Goal: Information Seeking & Learning: Check status

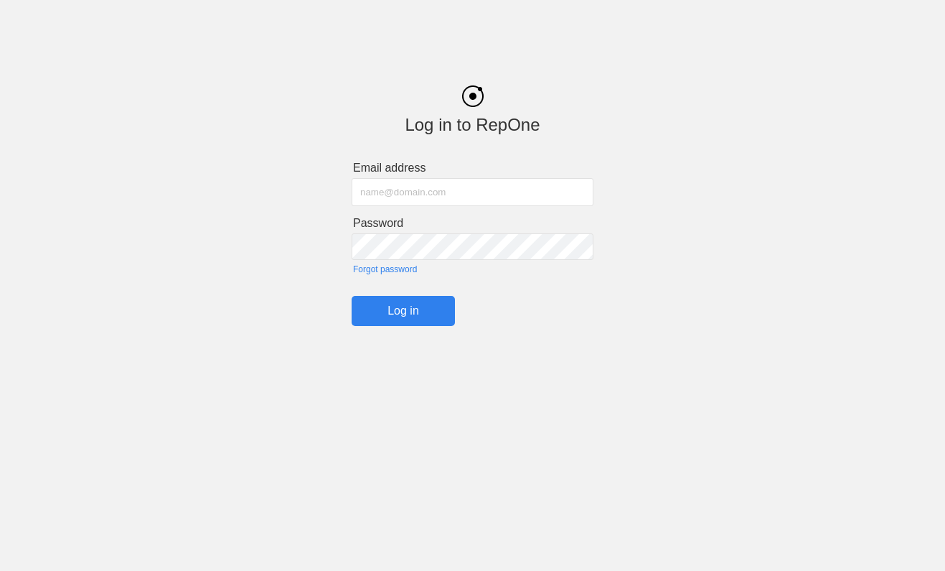
type input "[EMAIL_ADDRESS][DOMAIN_NAME]"
click at [403, 309] on input "Log in" at bounding box center [403, 311] width 103 height 30
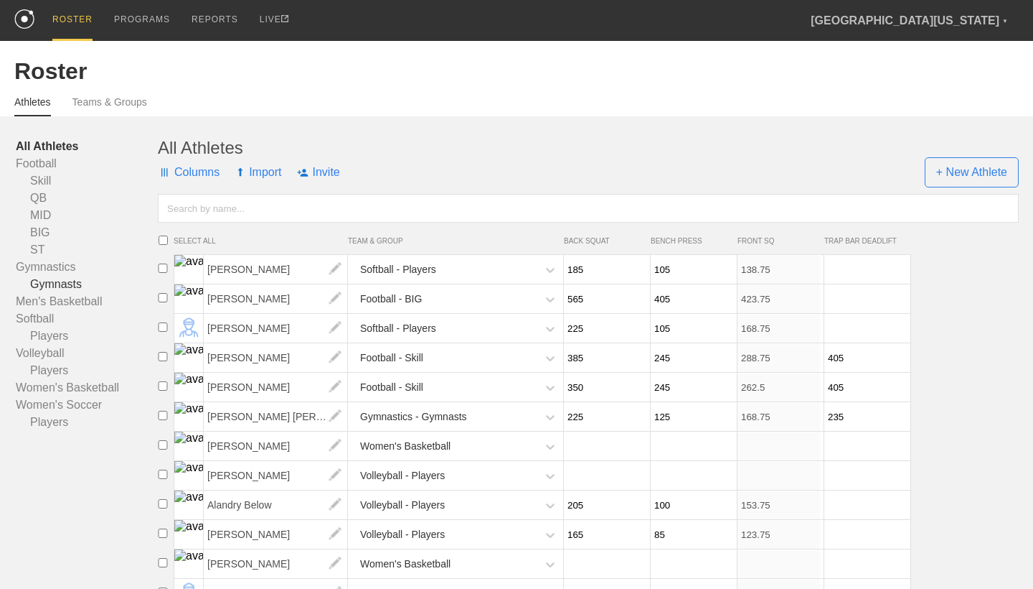
click at [75, 276] on link "Gymnasts" at bounding box center [87, 284] width 142 height 17
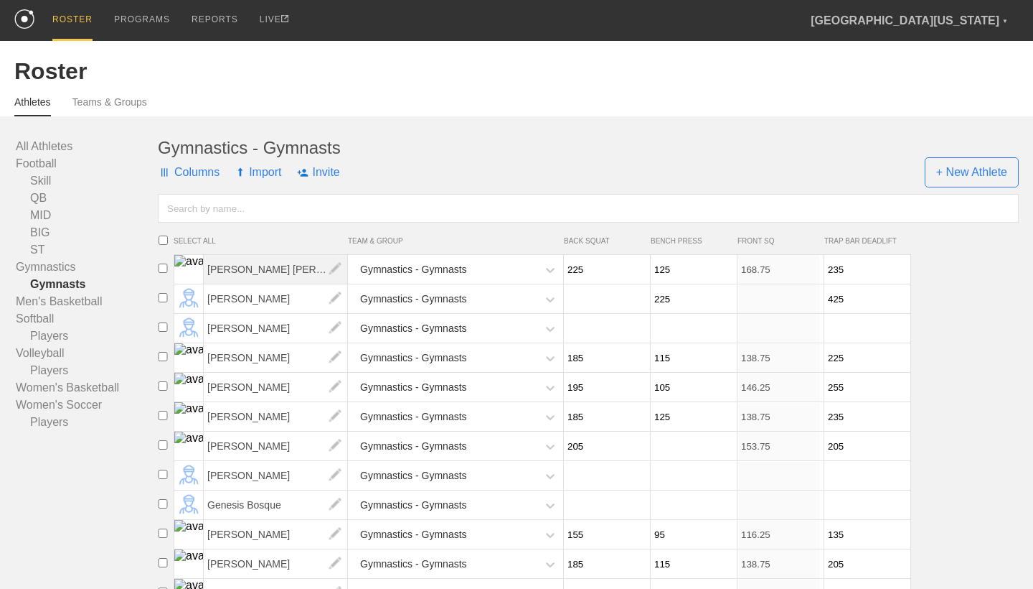
click at [273, 264] on span "[PERSON_NAME] [PERSON_NAME]" at bounding box center [276, 269] width 144 height 29
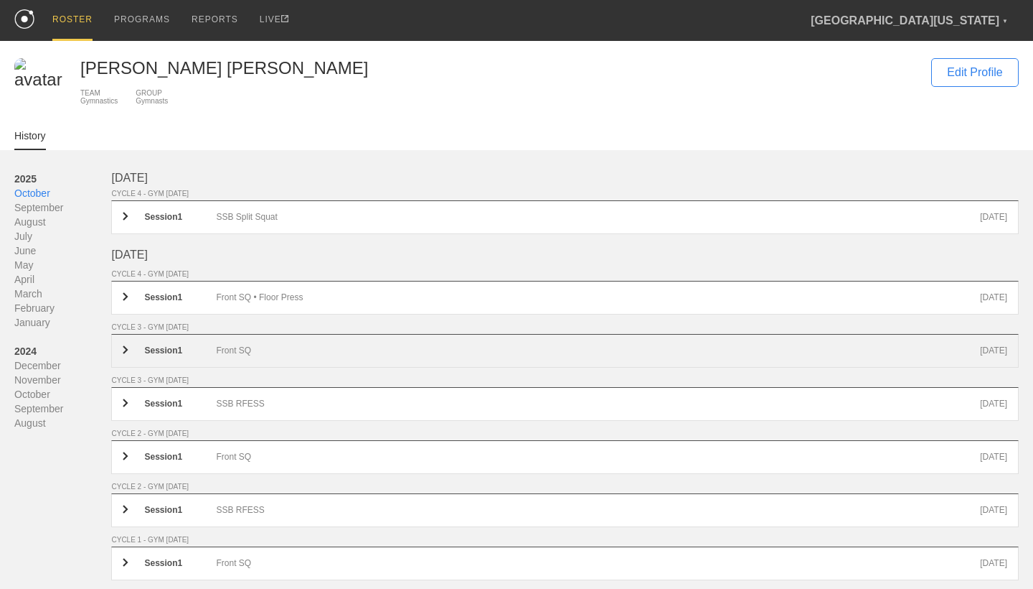
click at [298, 344] on div "Session 1 Front SQ [DATE]" at bounding box center [565, 351] width 908 height 34
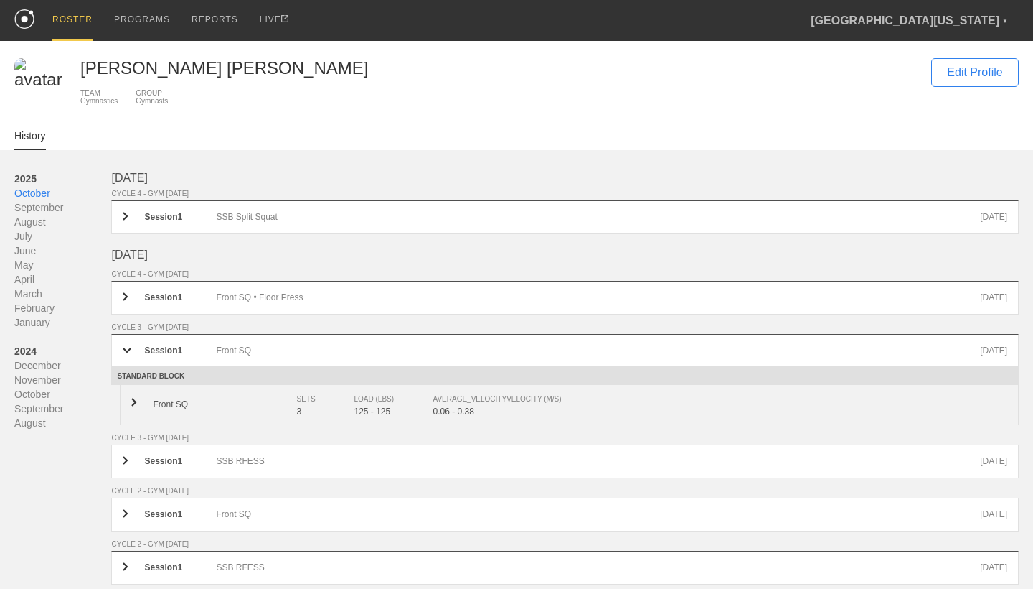
click at [309, 402] on div "SETS" at bounding box center [317, 399] width 43 height 14
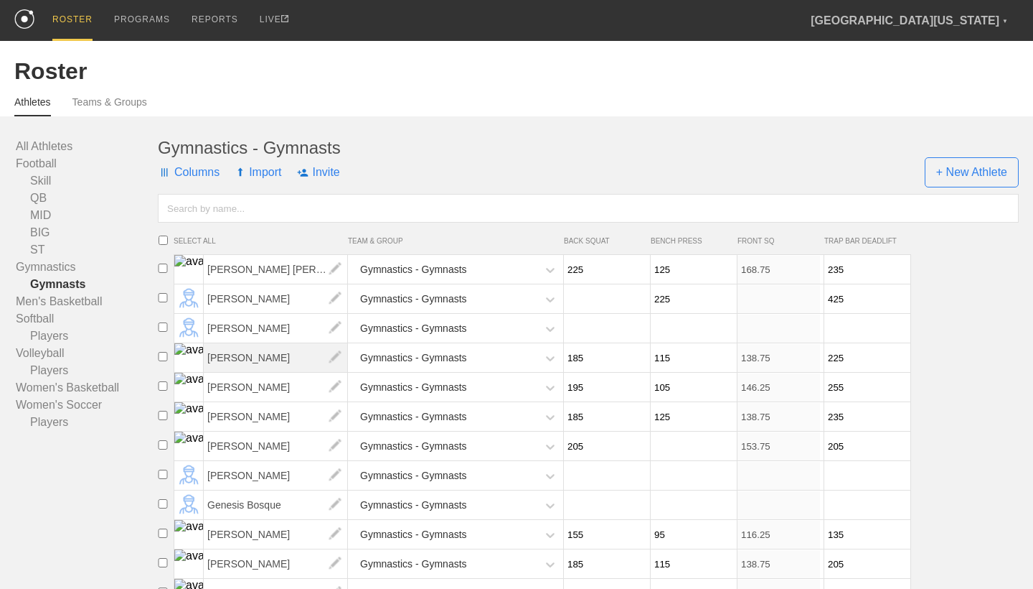
click at [274, 352] on span "[PERSON_NAME]" at bounding box center [276, 357] width 144 height 29
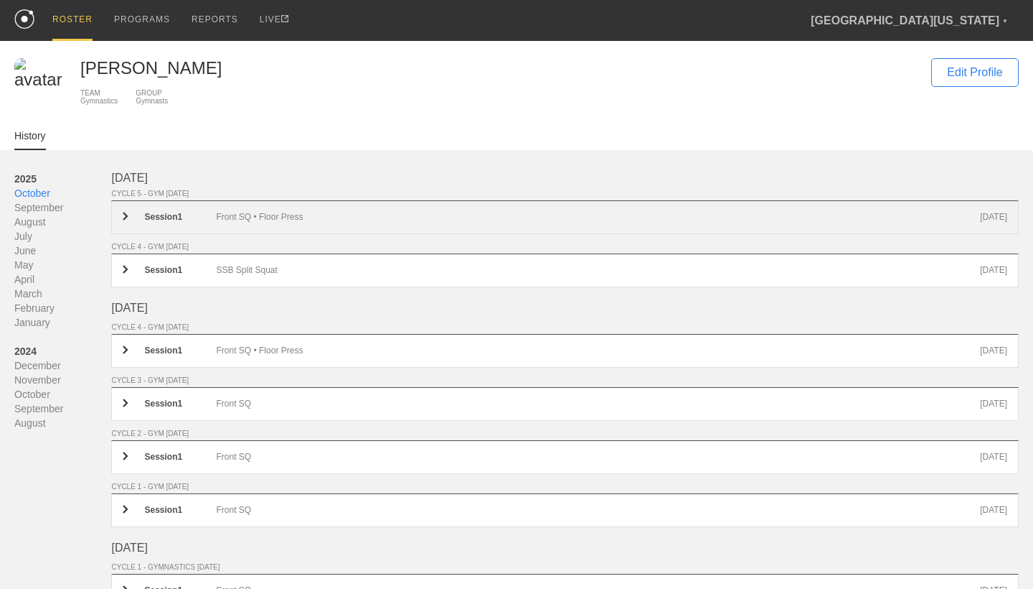
click at [291, 220] on div "Front SQ • Floor Press" at bounding box center [598, 217] width 764 height 11
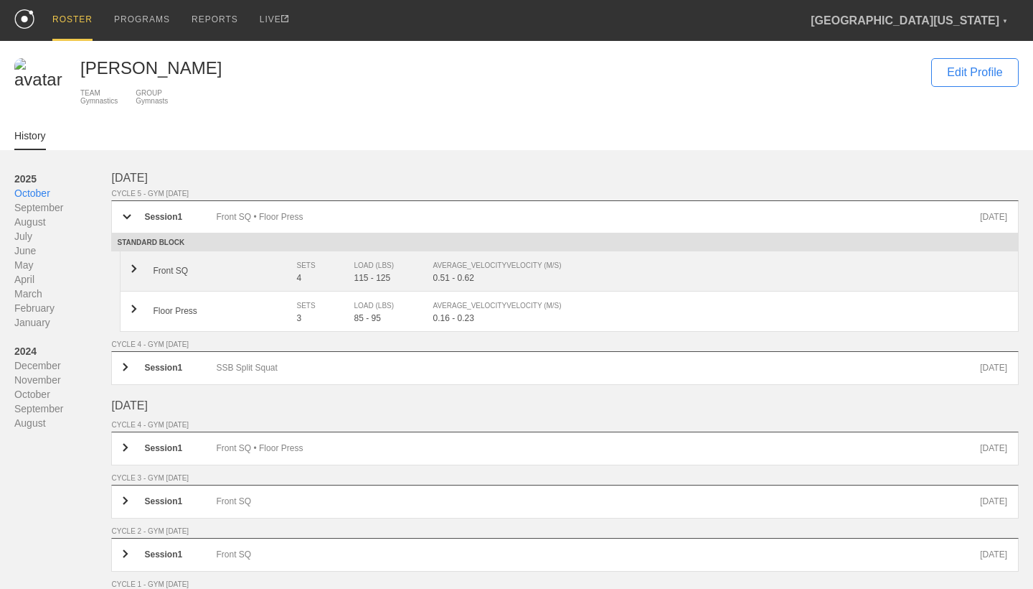
click at [304, 266] on div "SETS" at bounding box center [317, 265] width 43 height 14
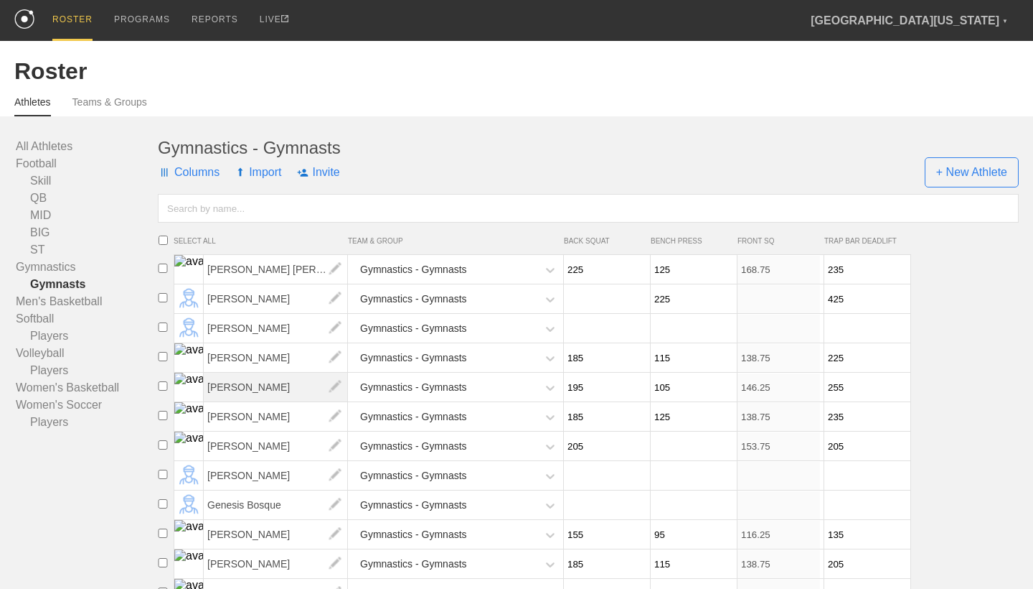
click at [281, 379] on span "[PERSON_NAME]" at bounding box center [276, 386] width 144 height 29
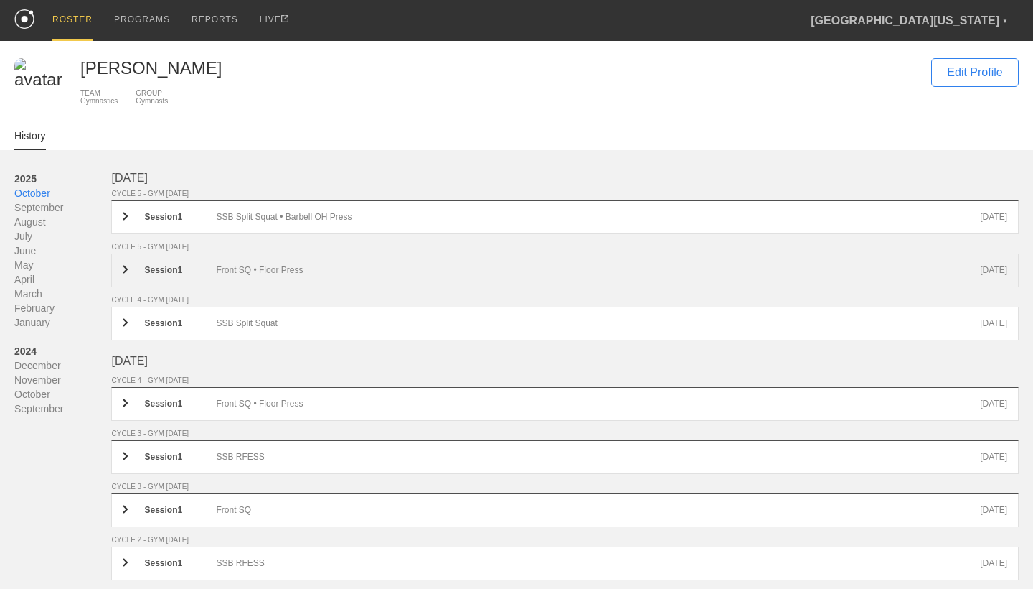
click at [294, 263] on div "Session 1 Front SQ • Floor Press [DATE]" at bounding box center [565, 270] width 908 height 34
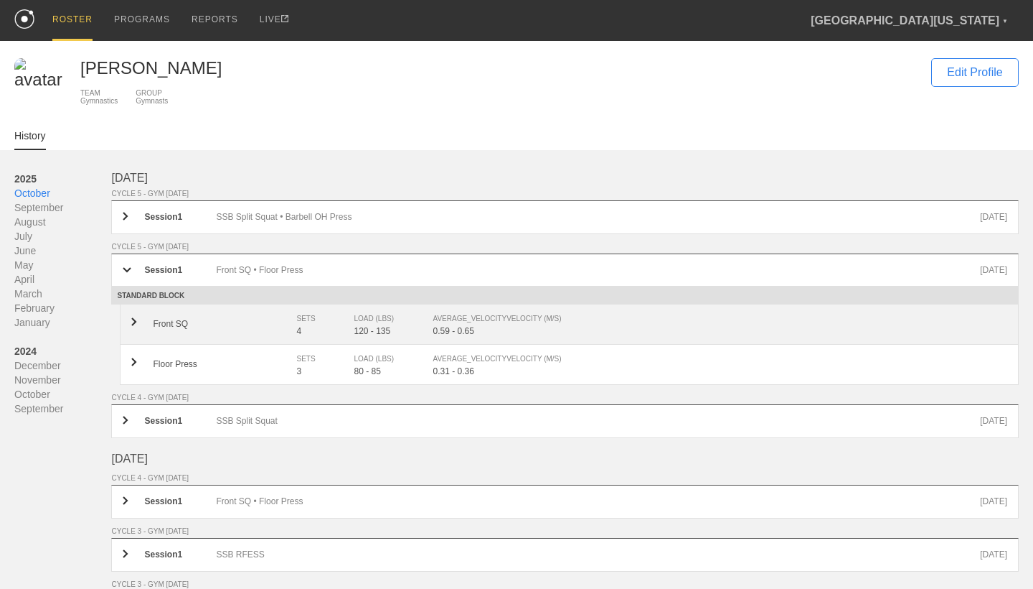
click at [334, 330] on div "4" at bounding box center [324, 331] width 57 height 10
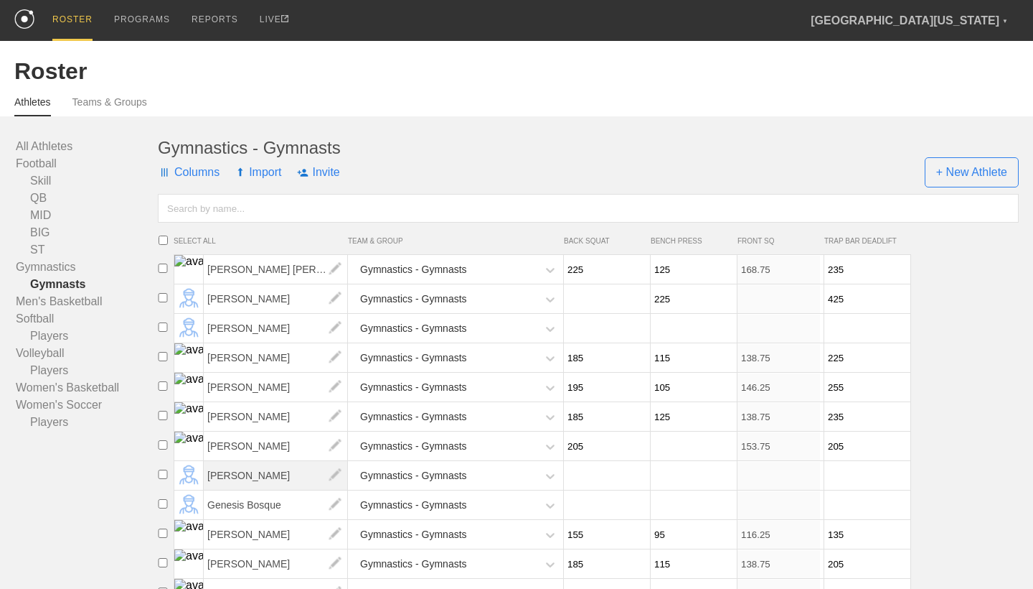
click at [280, 472] on span "[PERSON_NAME]" at bounding box center [276, 475] width 144 height 29
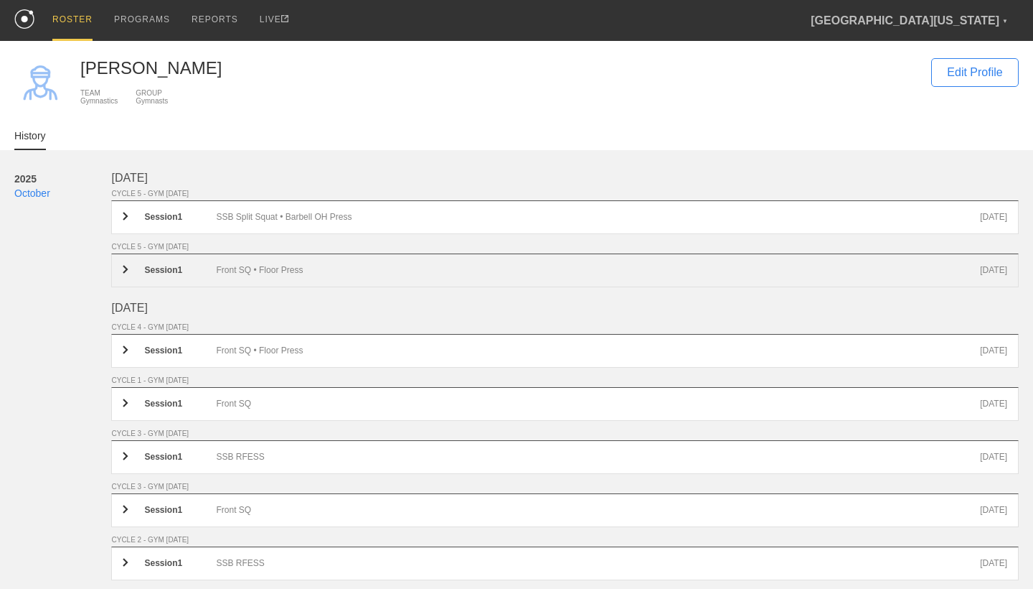
click at [289, 263] on div "Session 1 Front SQ • Floor Press [DATE]" at bounding box center [565, 270] width 908 height 34
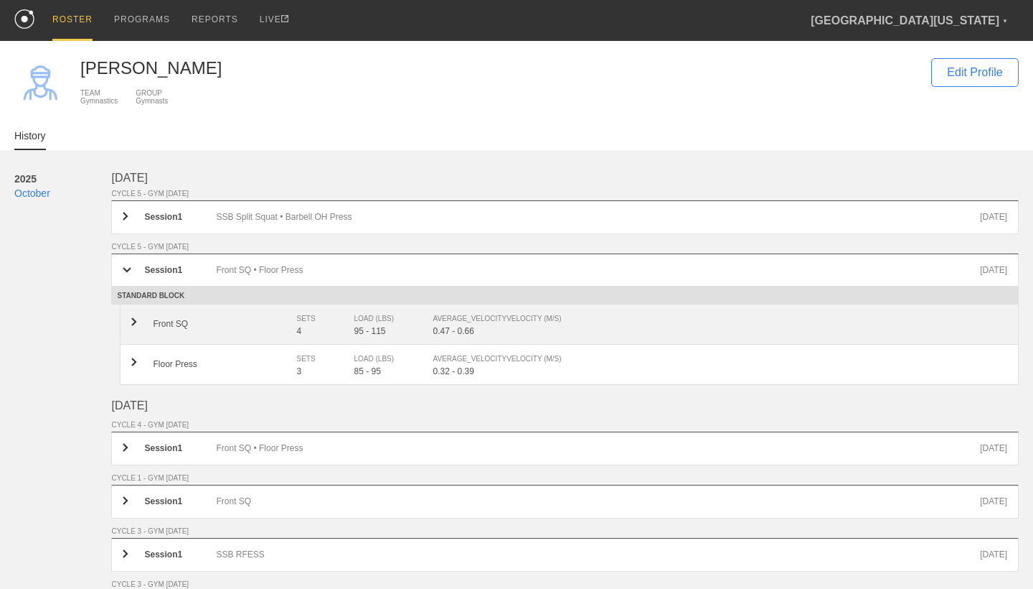
click at [299, 327] on div "4" at bounding box center [324, 331] width 57 height 10
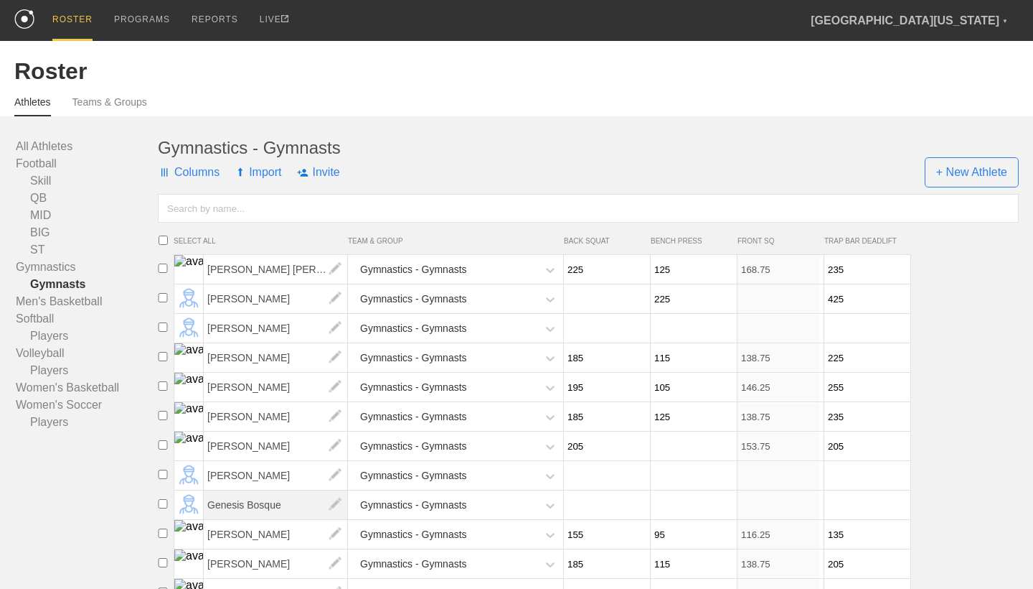
click at [274, 505] on span "Genesis Bosque" at bounding box center [276, 504] width 144 height 29
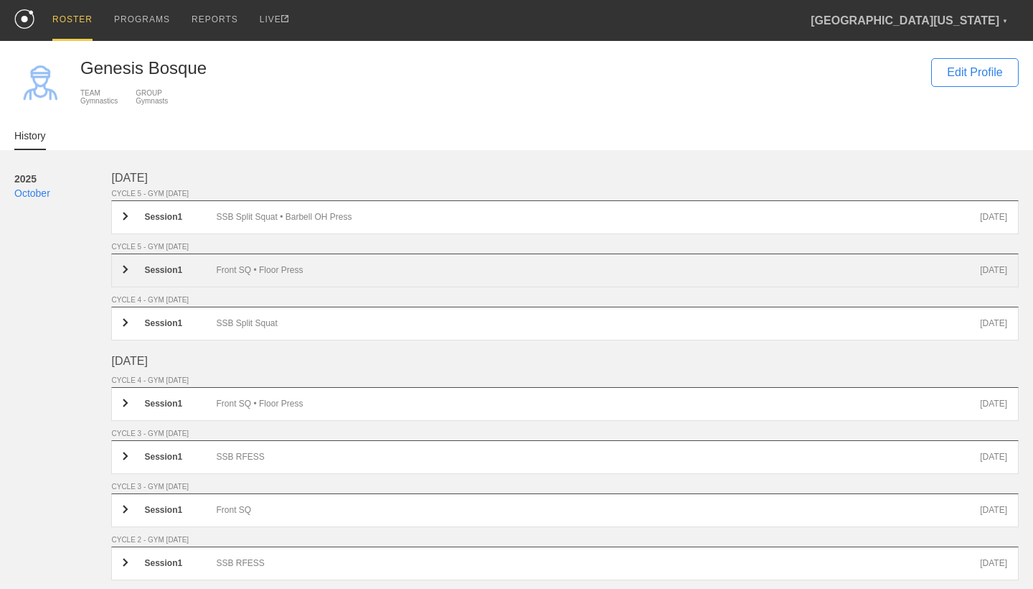
click at [319, 272] on div "Front SQ • Floor Press" at bounding box center [598, 270] width 764 height 11
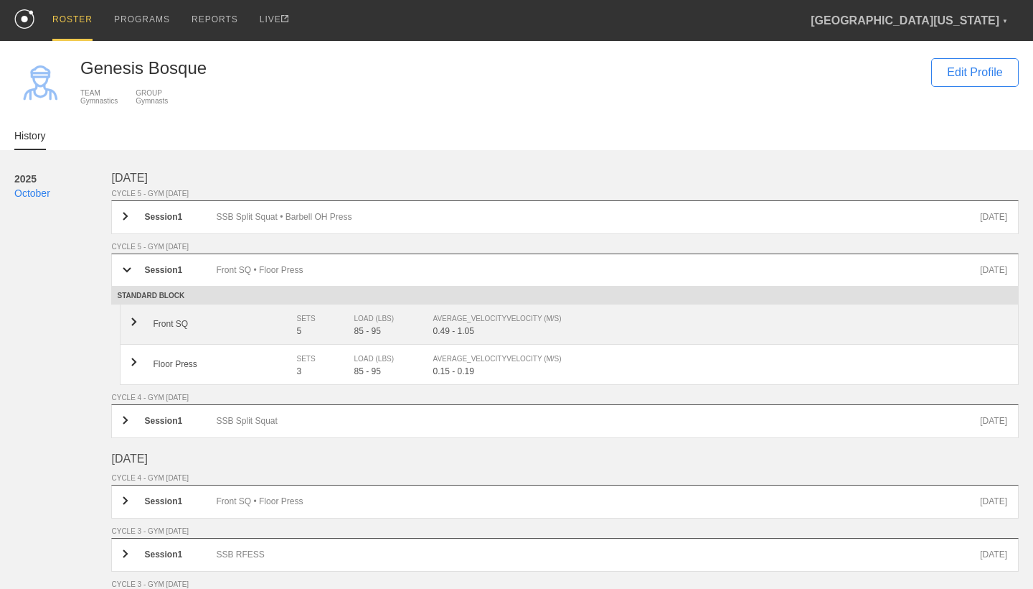
click at [349, 330] on div "5" at bounding box center [324, 331] width 57 height 10
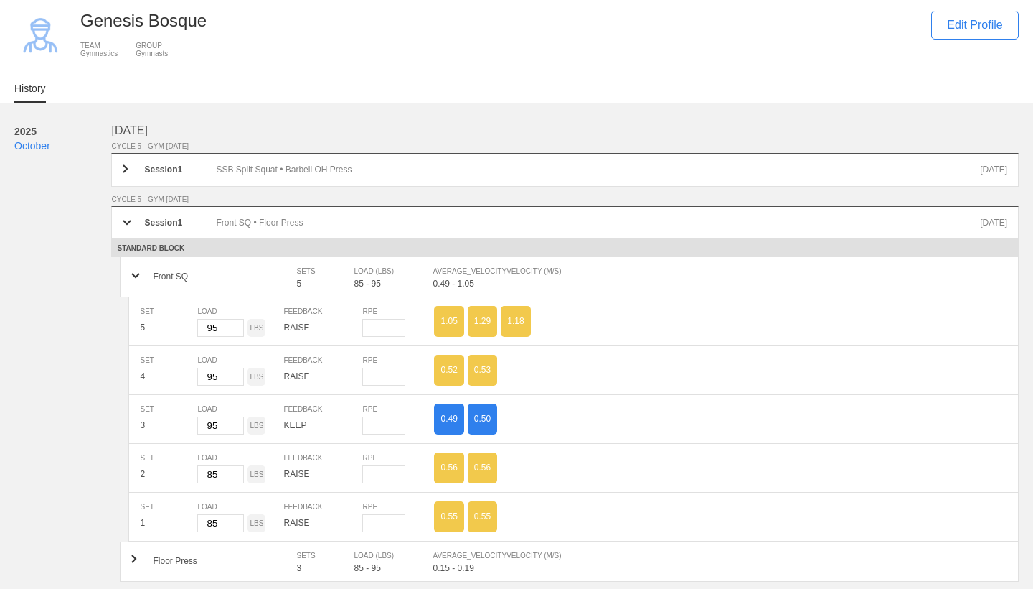
scroll to position [49, 0]
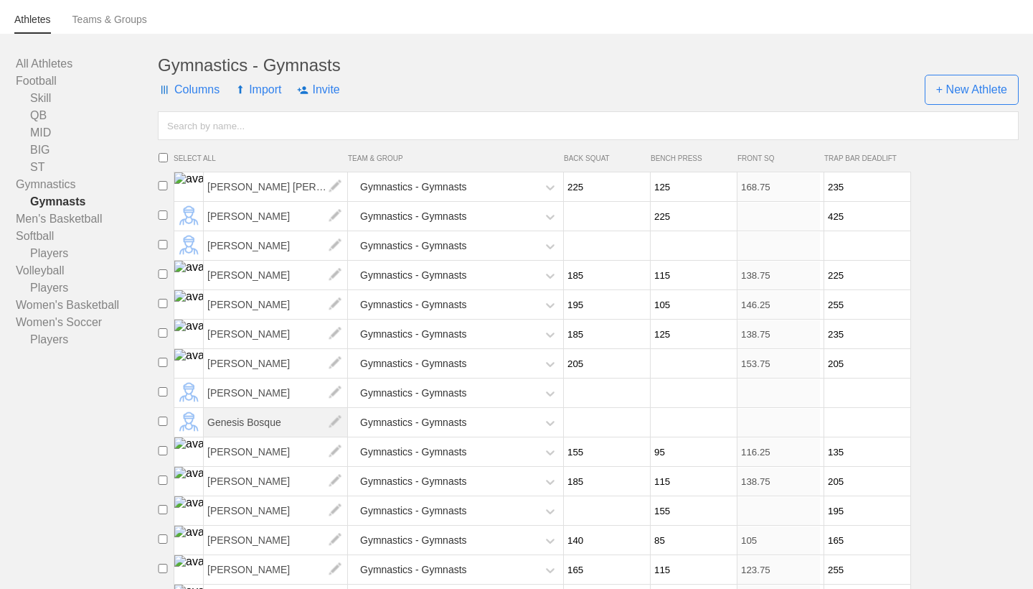
scroll to position [109, 0]
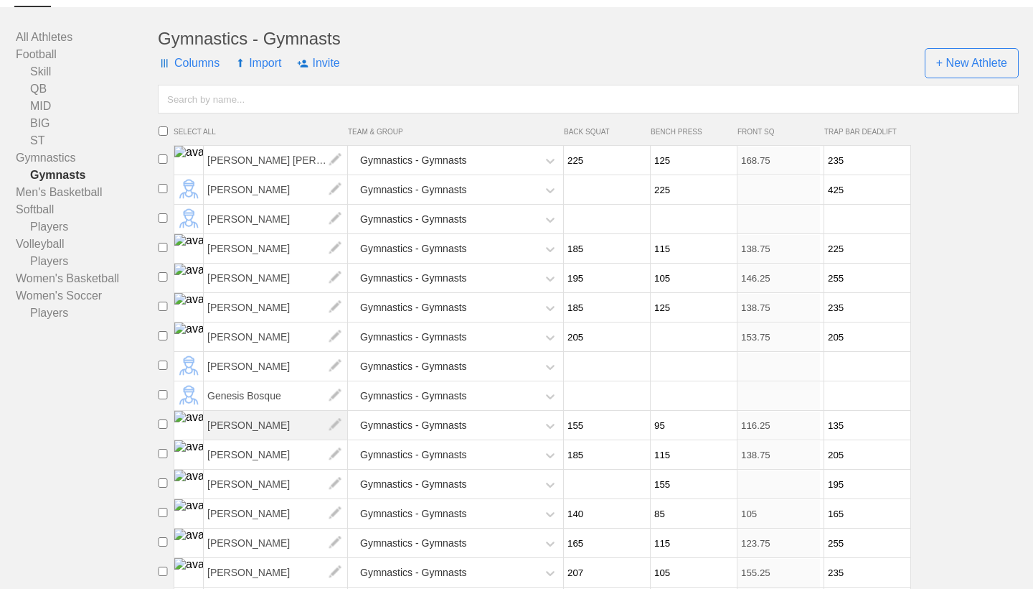
click at [273, 423] on span "[PERSON_NAME]" at bounding box center [276, 425] width 144 height 29
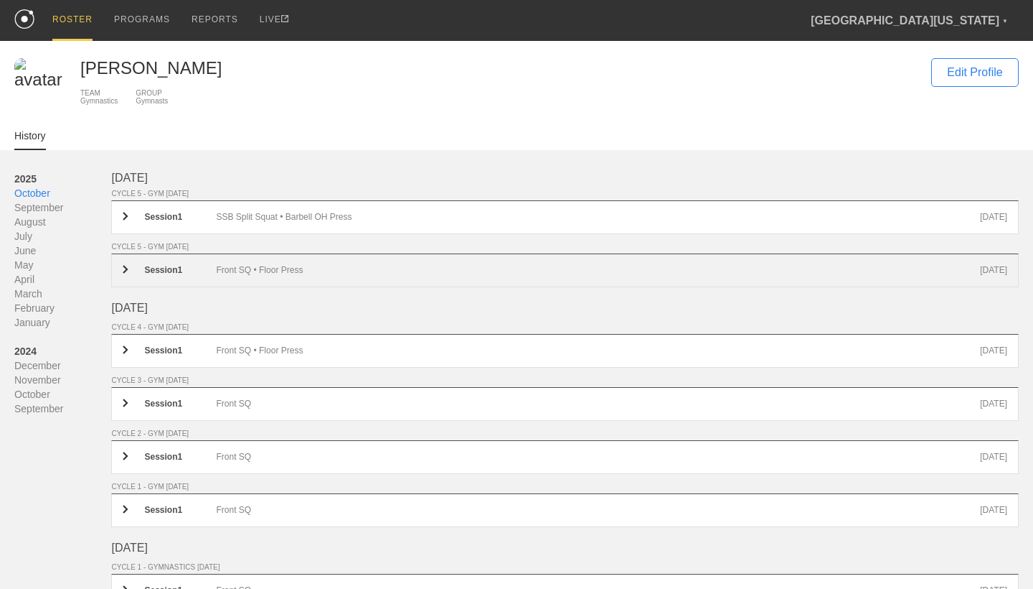
click at [295, 268] on div "Front SQ • Floor Press" at bounding box center [598, 270] width 764 height 11
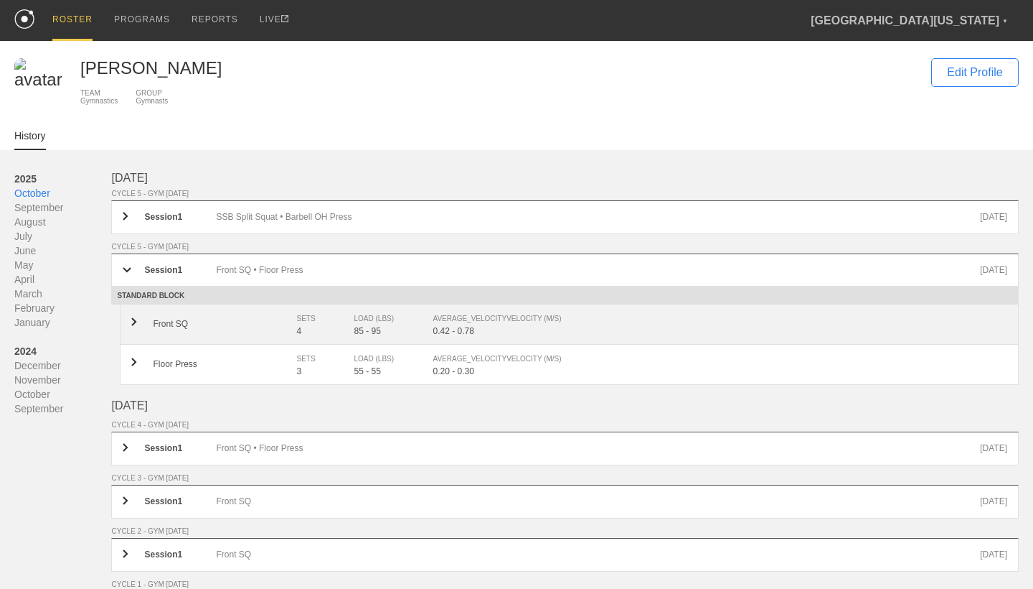
click at [321, 317] on div "SETS" at bounding box center [317, 318] width 43 height 14
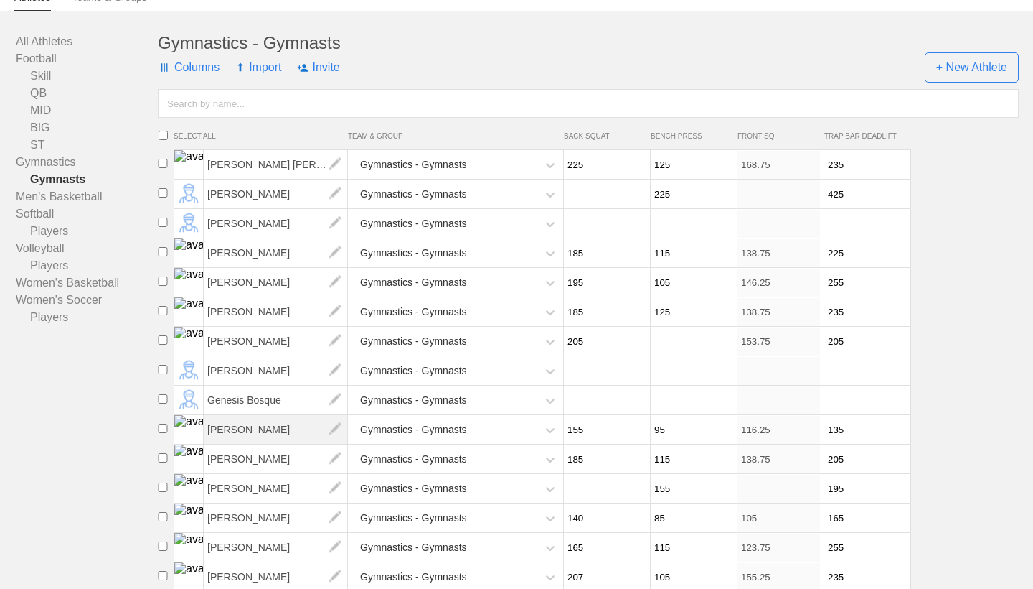
scroll to position [116, 0]
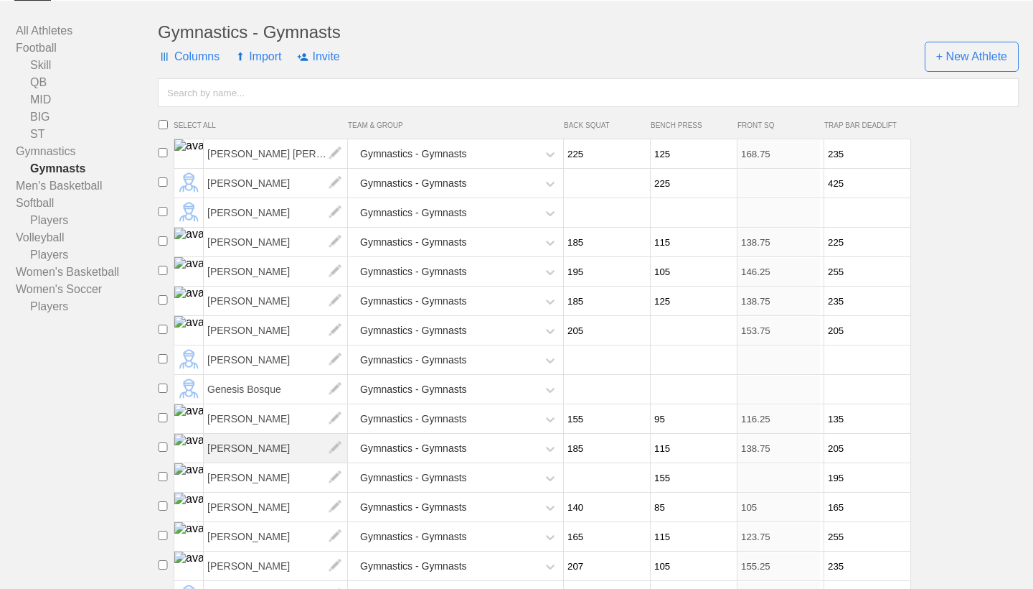
click at [275, 459] on span "[PERSON_NAME]" at bounding box center [276, 447] width 144 height 29
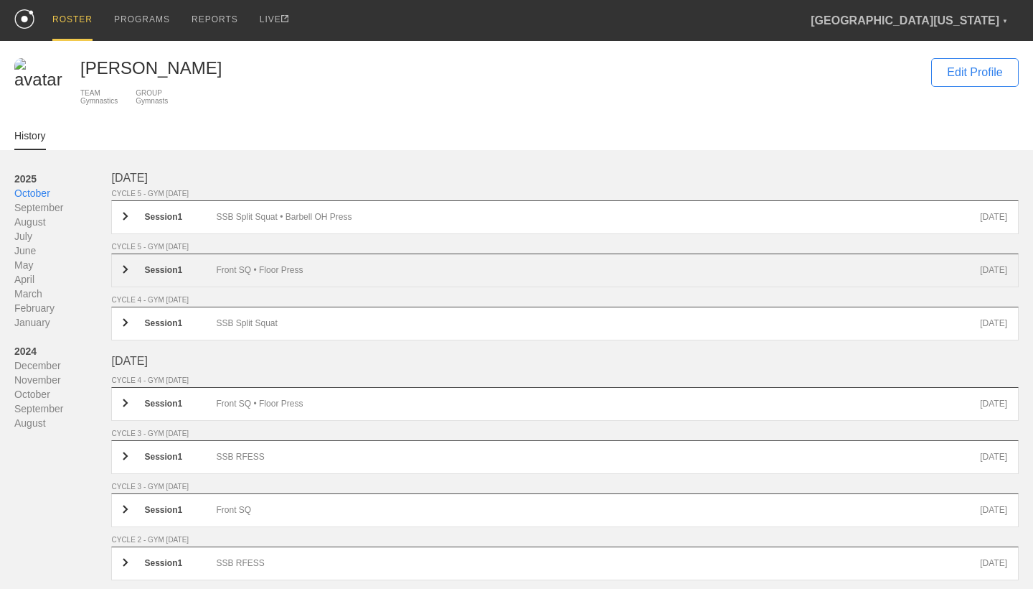
click at [327, 273] on div "Front SQ • Floor Press" at bounding box center [598, 270] width 764 height 11
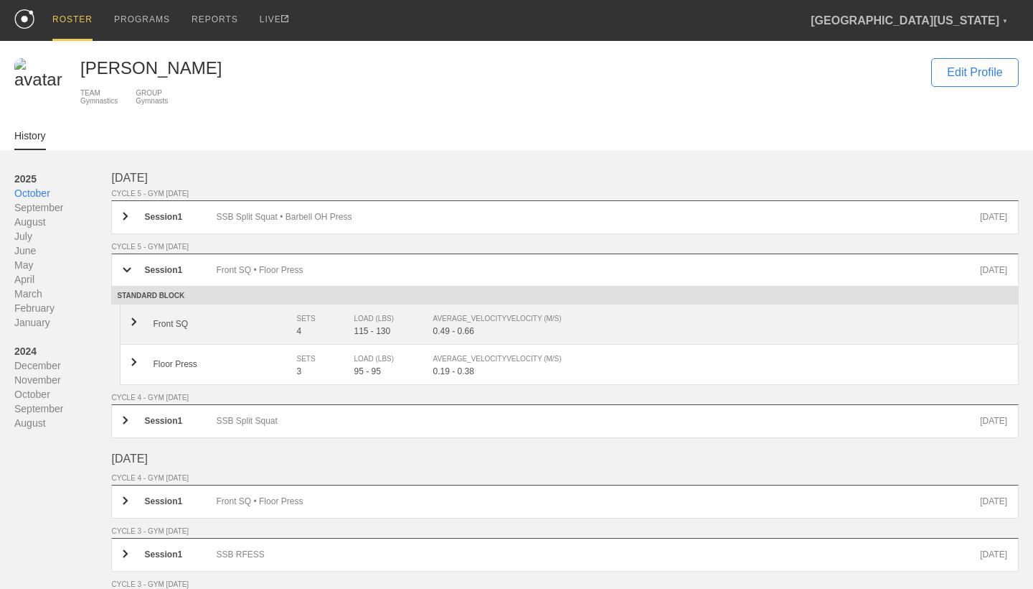
click at [350, 335] on div "4" at bounding box center [324, 331] width 57 height 10
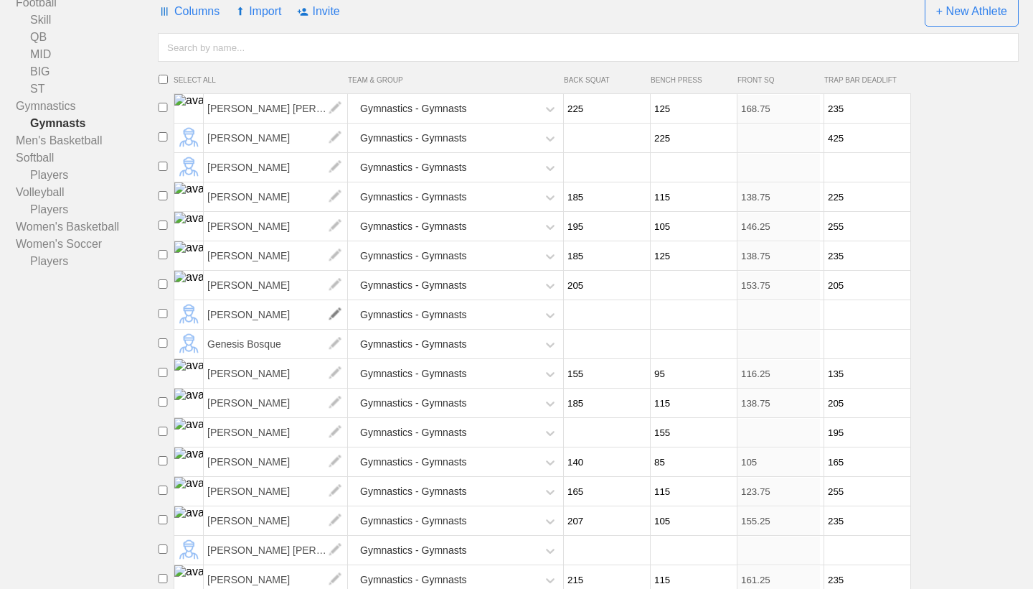
scroll to position [192, 0]
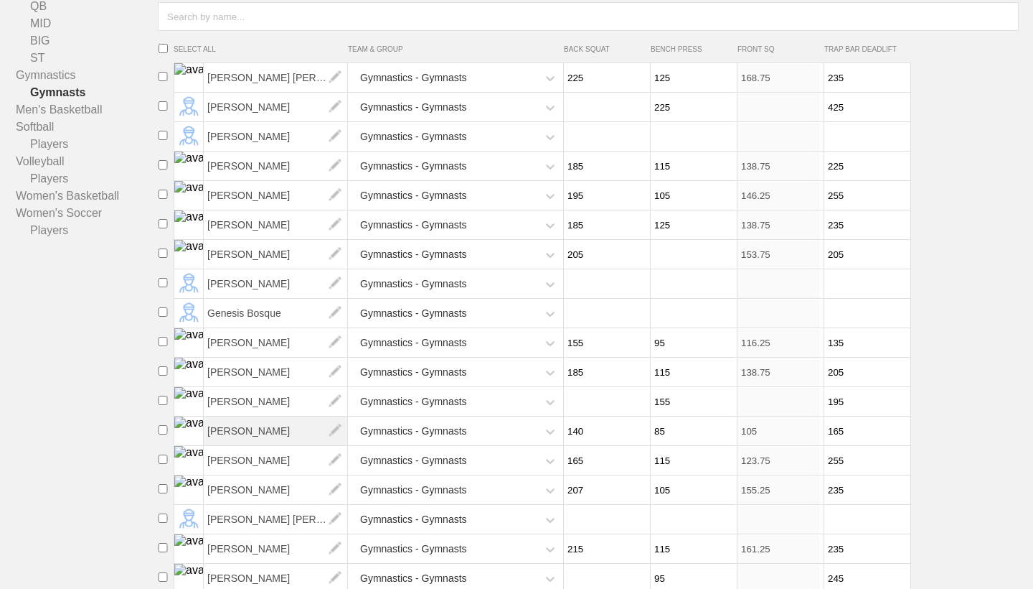
click at [284, 421] on span "[PERSON_NAME]" at bounding box center [276, 430] width 144 height 29
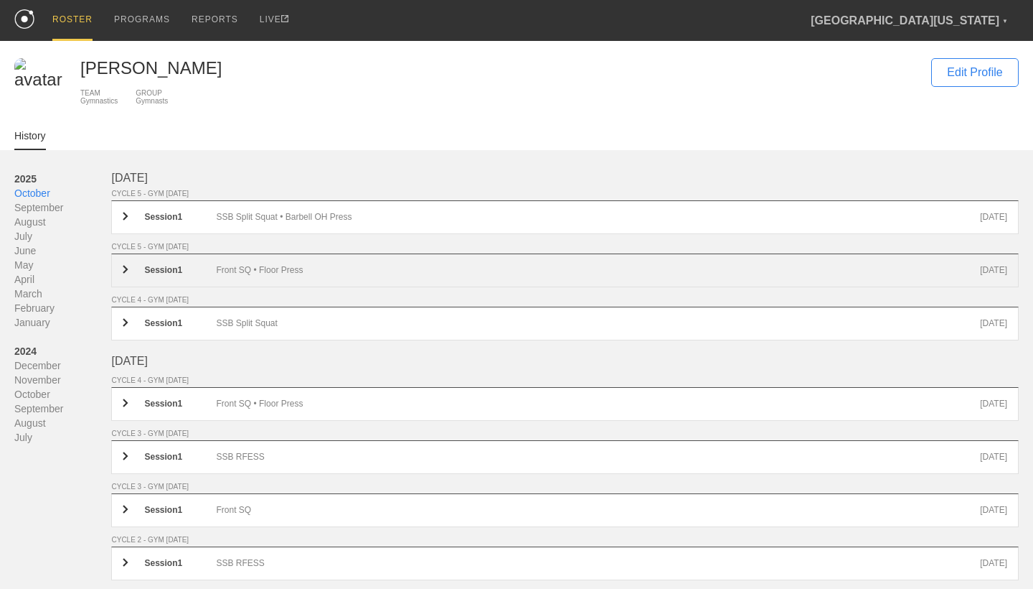
click at [290, 263] on div "Session 1 Front SQ • Floor Press [DATE]" at bounding box center [565, 270] width 908 height 34
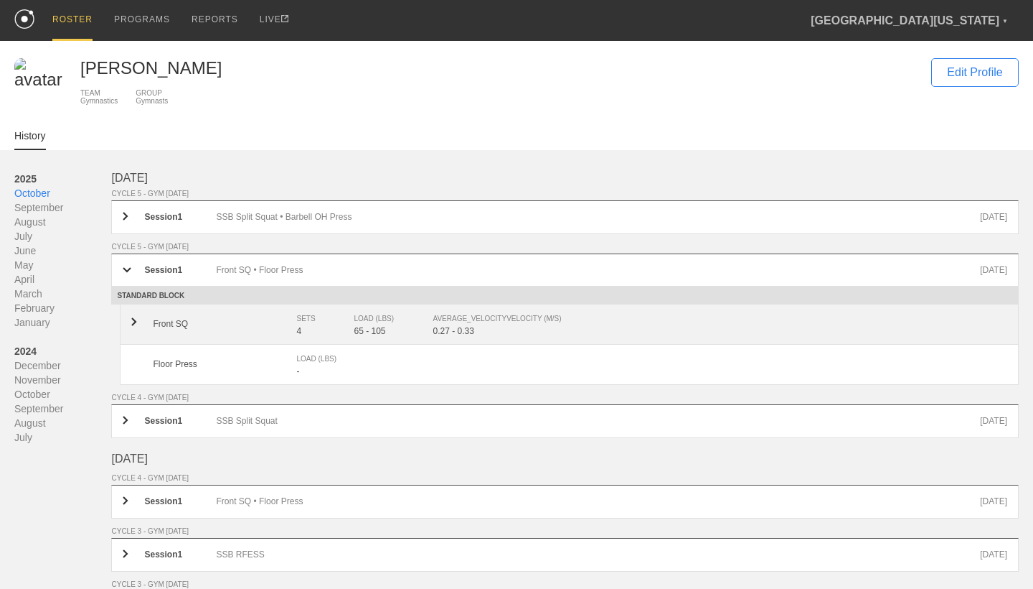
click at [315, 326] on div "SETS" at bounding box center [317, 318] width 43 height 14
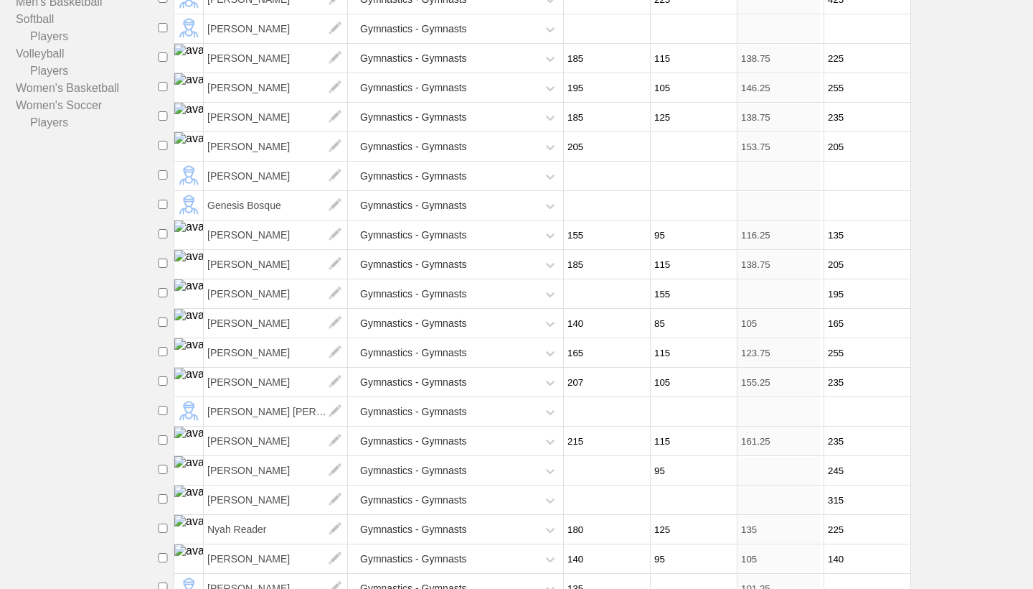
scroll to position [300, 0]
click at [267, 378] on span "[PERSON_NAME]" at bounding box center [276, 381] width 144 height 29
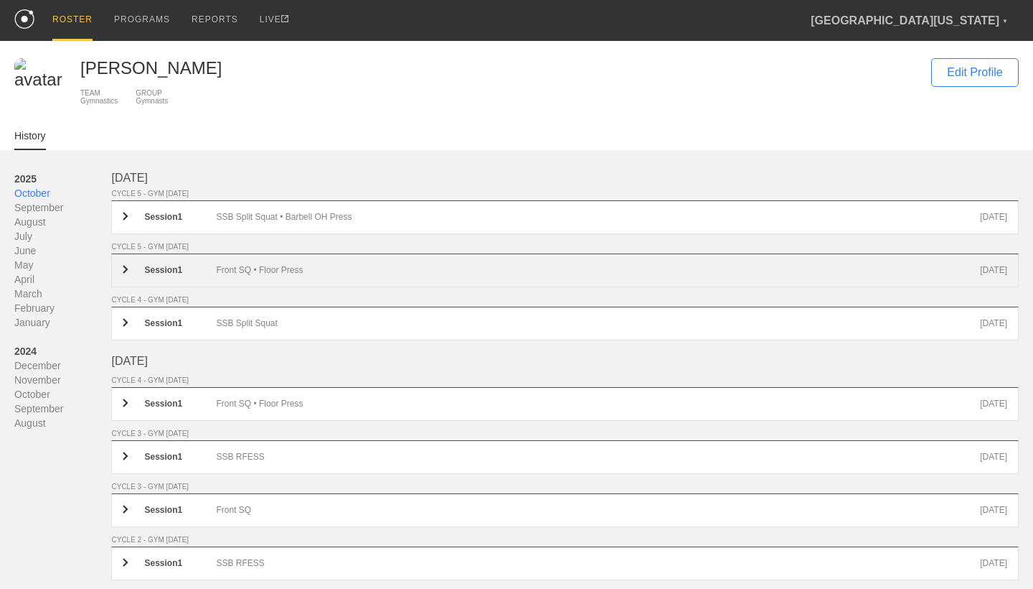
click at [263, 268] on div "Front SQ • Floor Press" at bounding box center [598, 270] width 764 height 11
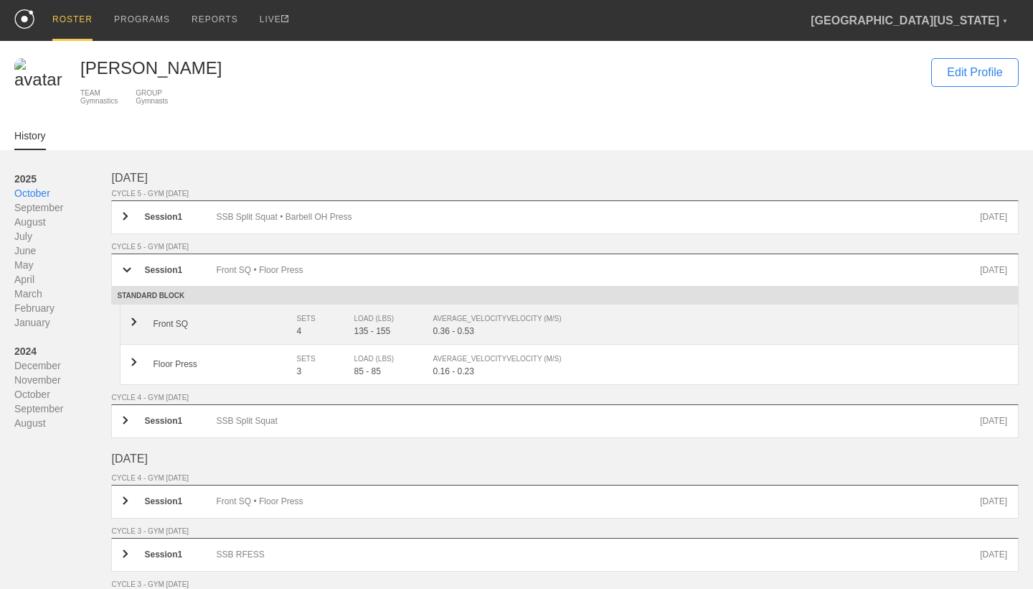
click at [289, 329] on div "Front SQ" at bounding box center [225, 324] width 144 height 10
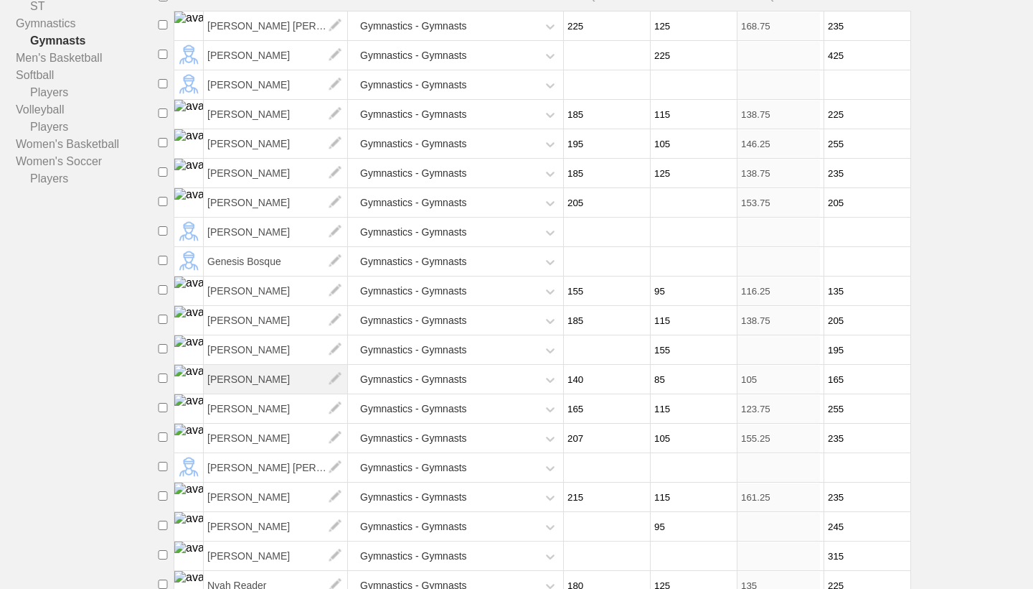
scroll to position [245, 0]
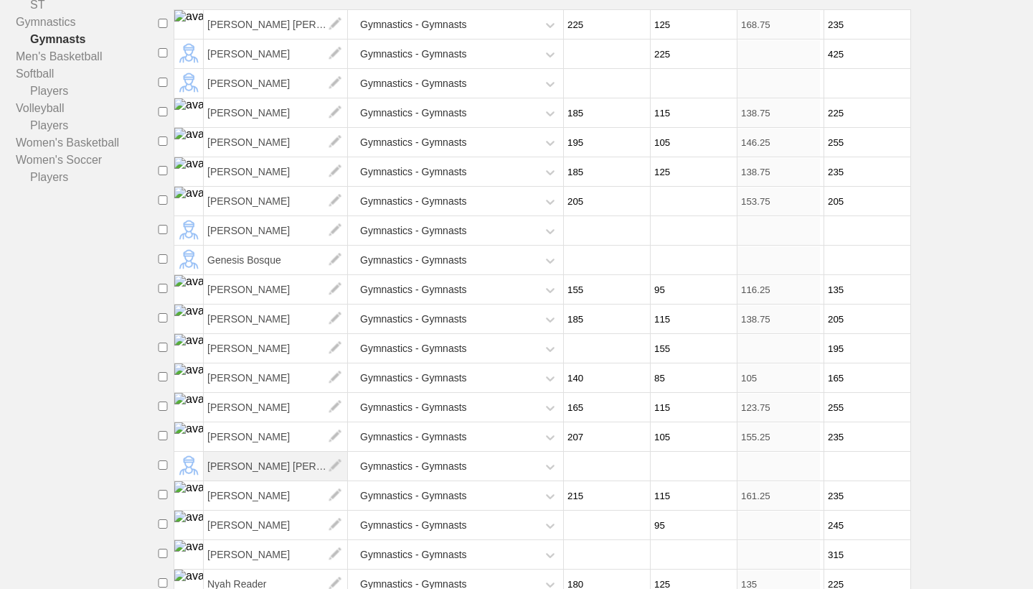
click at [237, 460] on span "[PERSON_NAME] [PERSON_NAME]" at bounding box center [276, 465] width 144 height 29
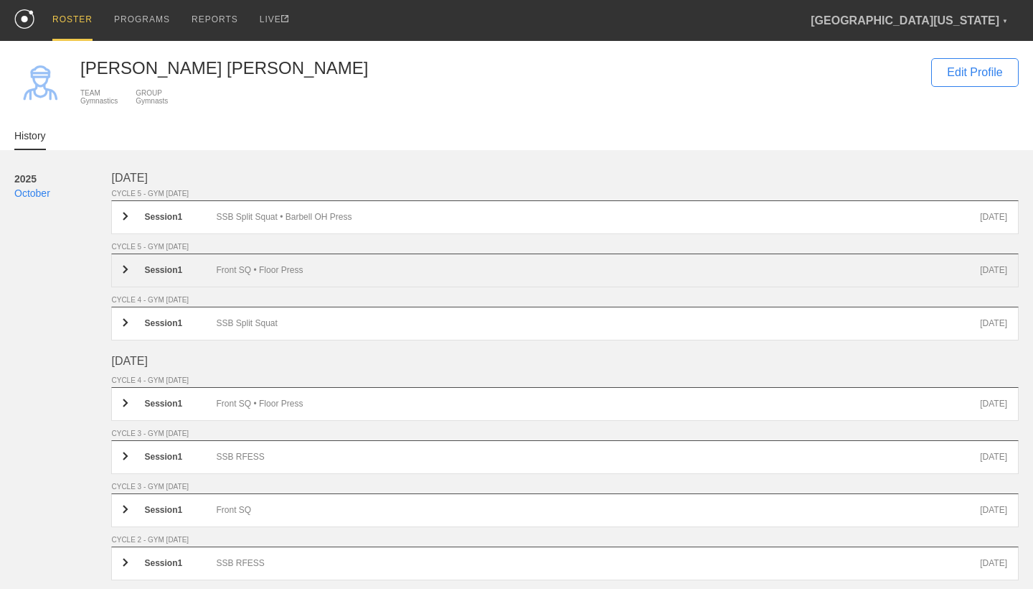
click at [300, 273] on div "Front SQ • Floor Press" at bounding box center [598, 270] width 764 height 11
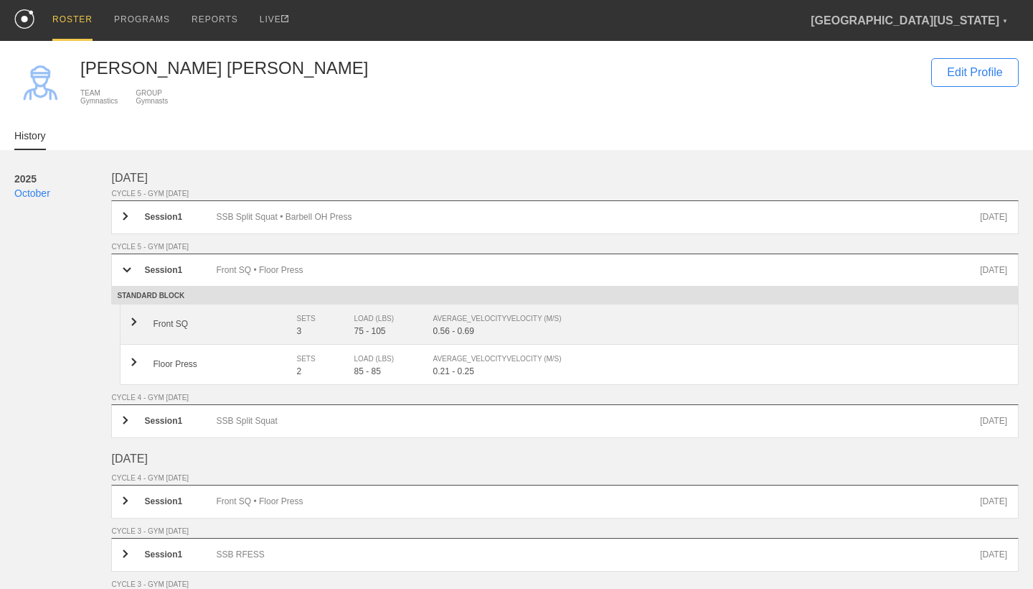
click at [313, 328] on div "3" at bounding box center [324, 331] width 57 height 10
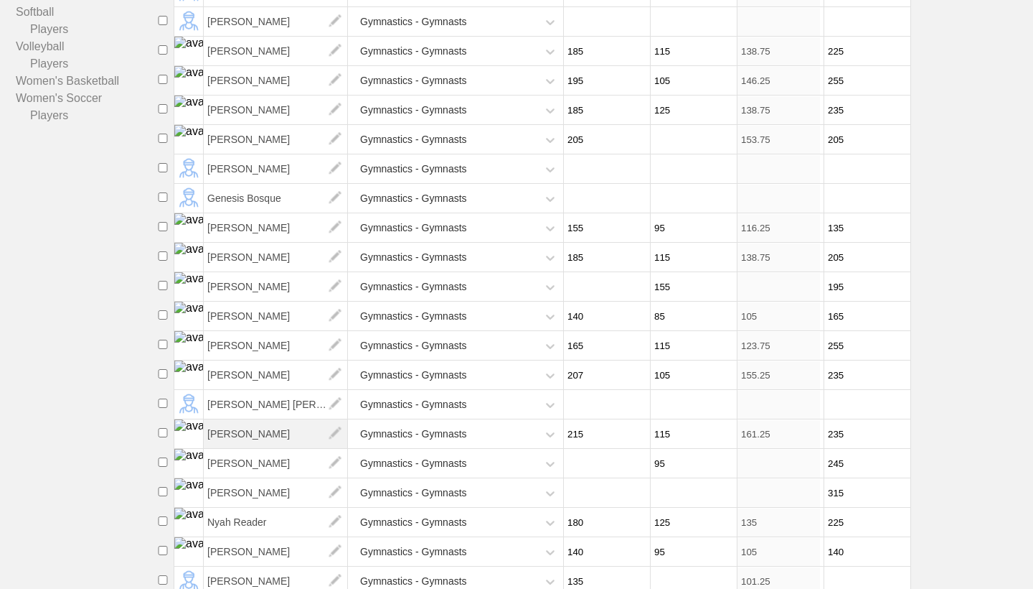
scroll to position [307, 0]
click at [251, 428] on span "[PERSON_NAME]" at bounding box center [276, 432] width 144 height 29
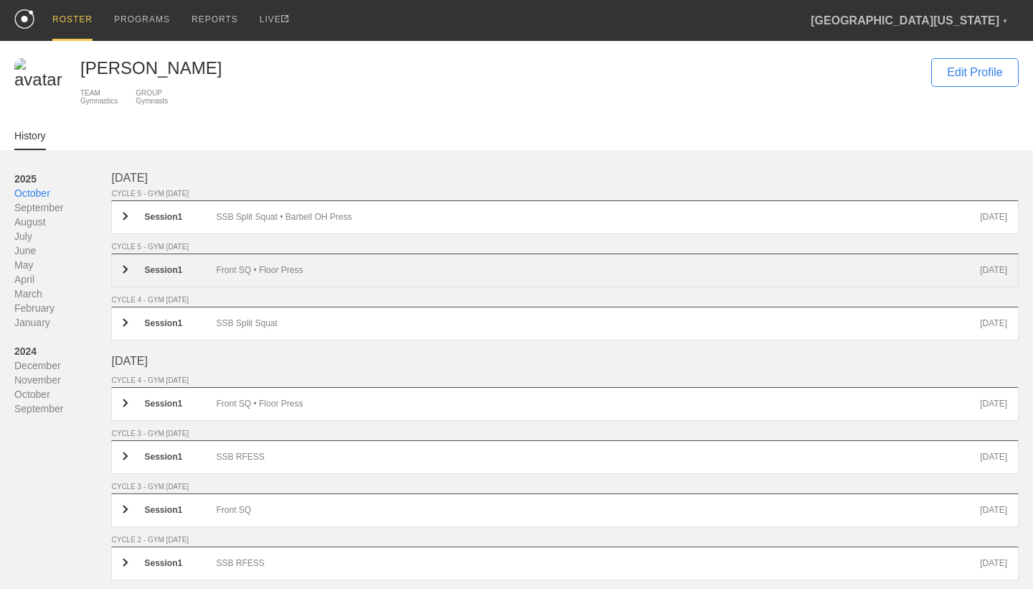
click at [279, 265] on div "Session 1 Front SQ • Floor Press [DATE]" at bounding box center [565, 270] width 908 height 34
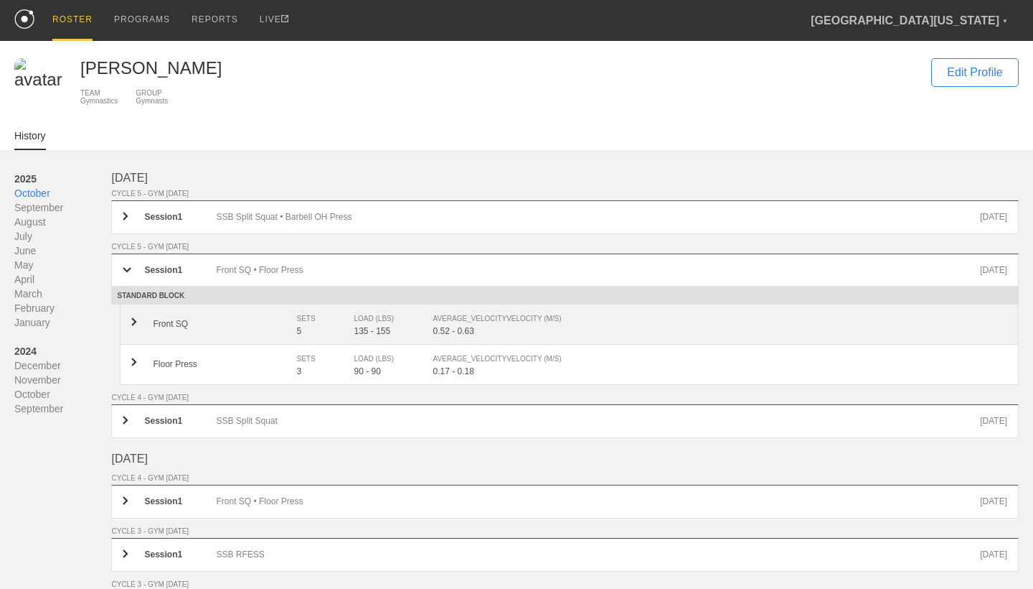
click at [303, 316] on div "SETS" at bounding box center [317, 318] width 43 height 14
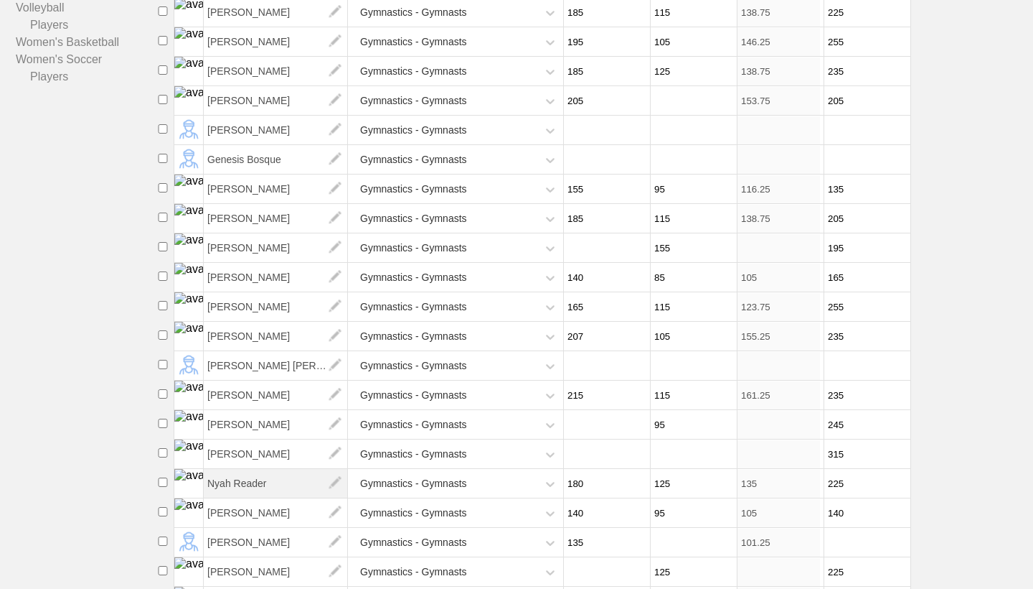
scroll to position [351, 0]
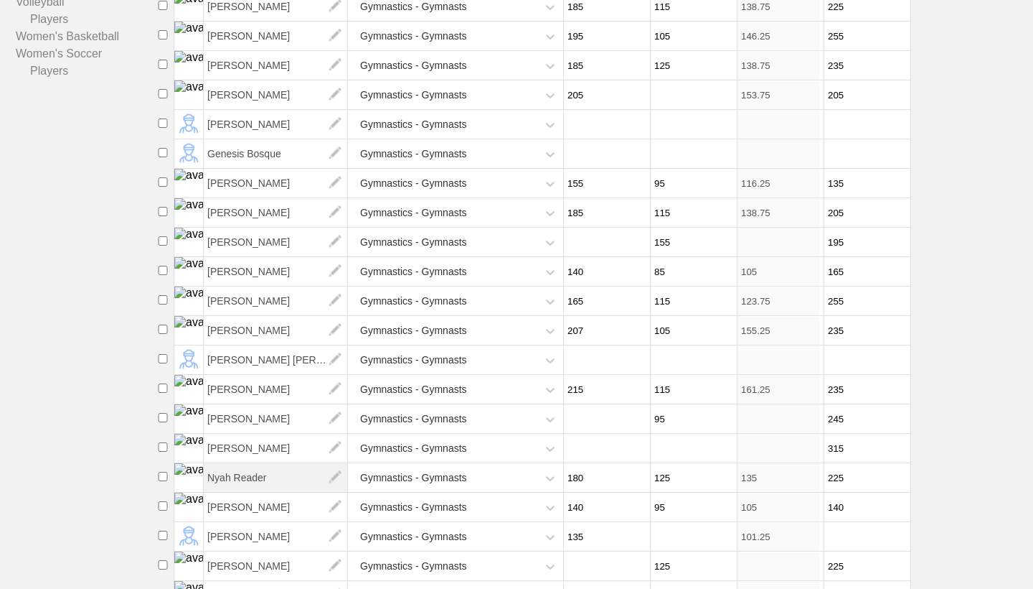
click at [259, 470] on span "Nyah Reader" at bounding box center [276, 477] width 144 height 29
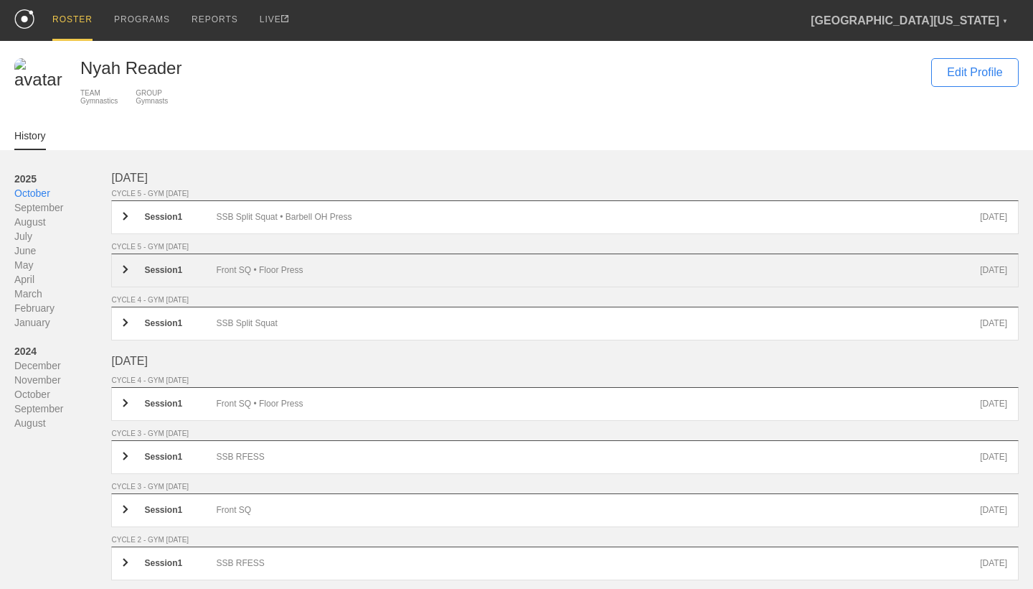
click at [294, 268] on div "Front SQ • Floor Press" at bounding box center [598, 270] width 764 height 11
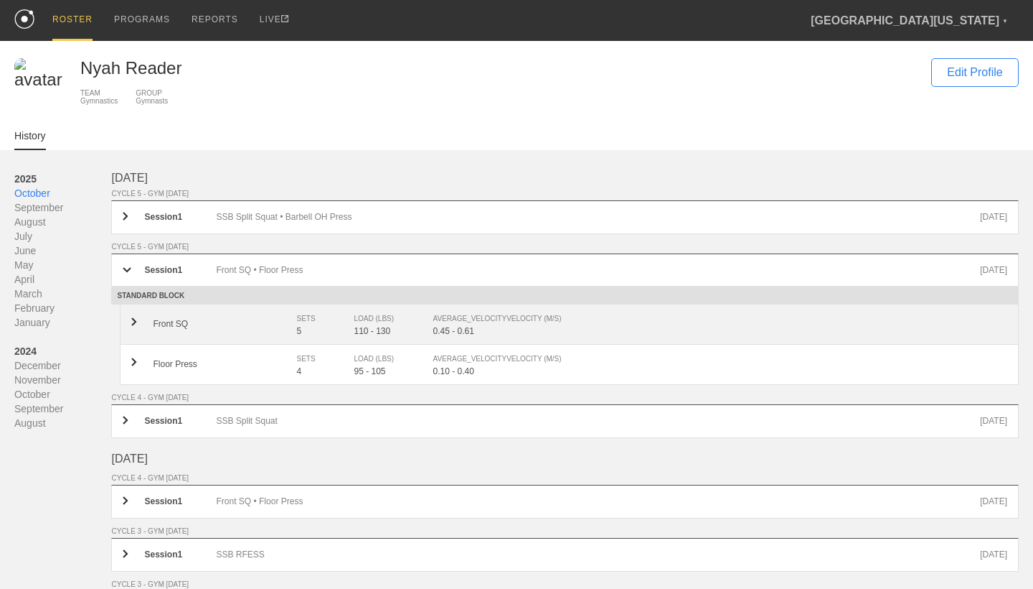
click at [305, 321] on div "SETS" at bounding box center [317, 318] width 43 height 14
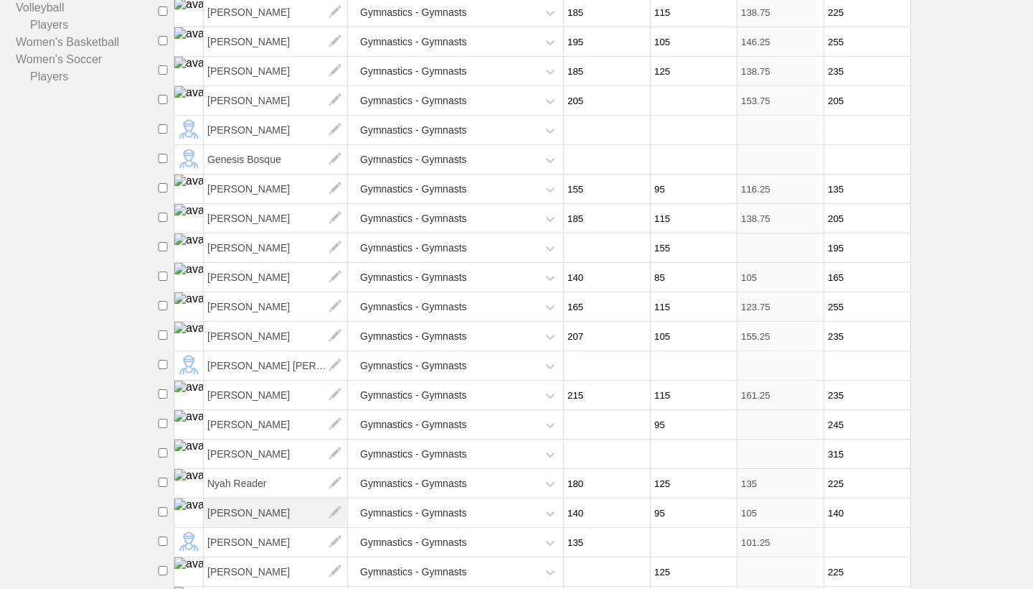
scroll to position [389, 0]
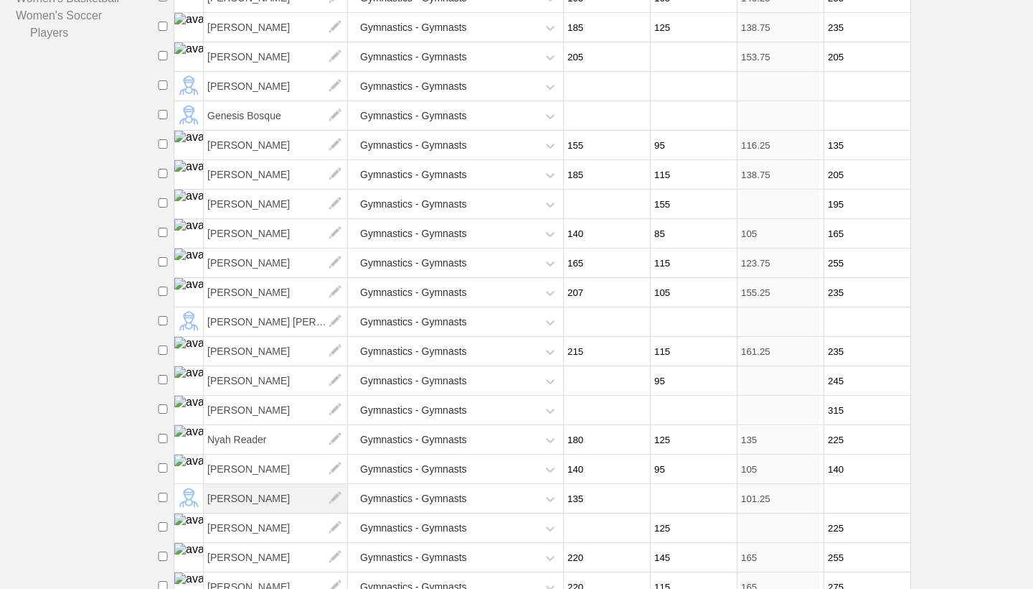
click at [255, 500] on span "[PERSON_NAME]" at bounding box center [276, 498] width 144 height 29
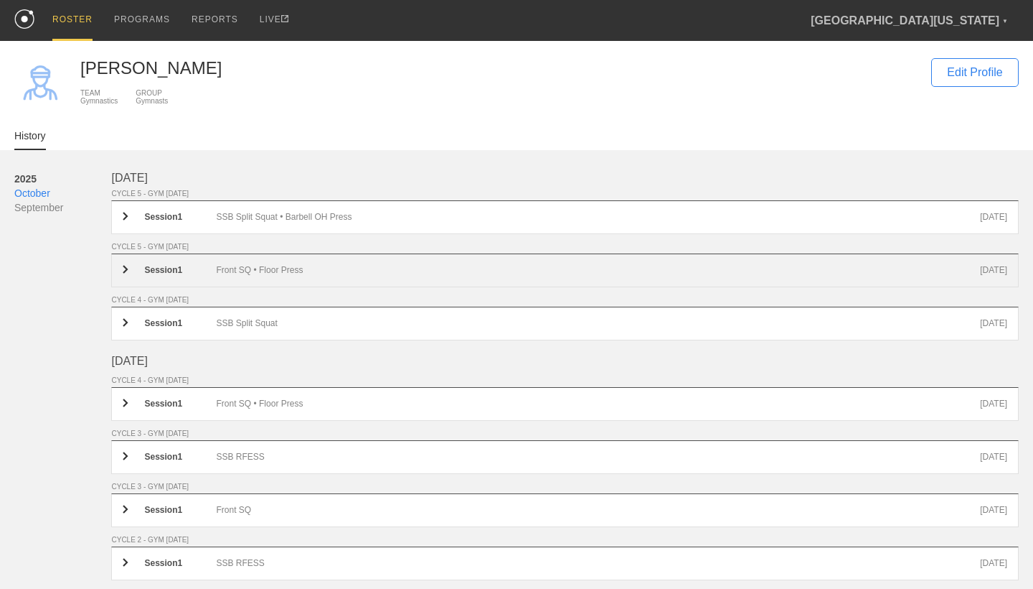
click at [258, 268] on div "Front SQ • Floor Press" at bounding box center [598, 270] width 764 height 11
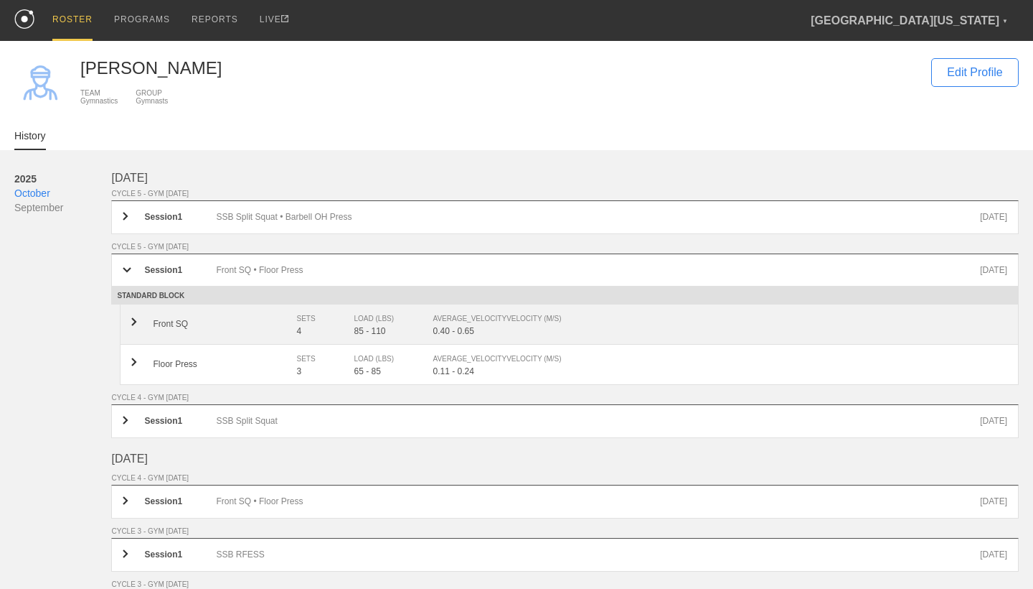
click at [286, 324] on div "Front SQ" at bounding box center [225, 324] width 144 height 10
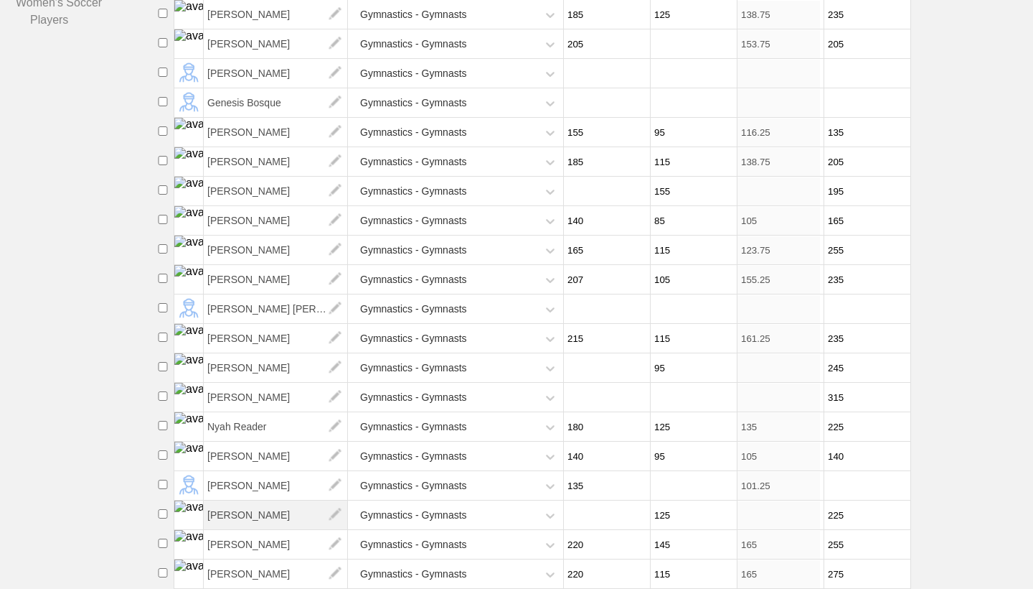
scroll to position [401, 0]
click at [261, 545] on span "[PERSON_NAME]" at bounding box center [276, 544] width 144 height 29
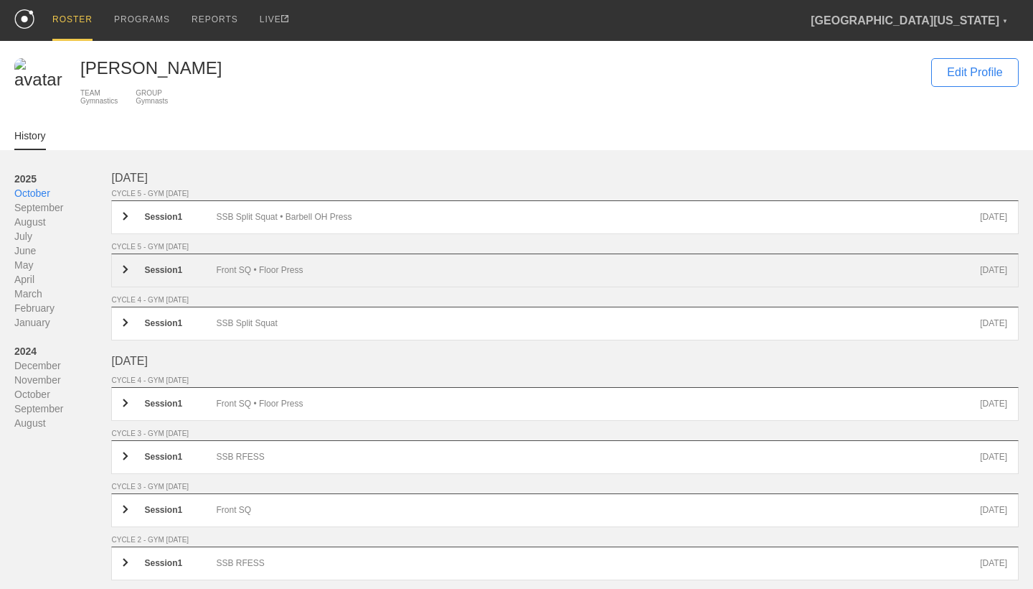
click at [311, 273] on div "Front SQ • Floor Press" at bounding box center [598, 270] width 764 height 11
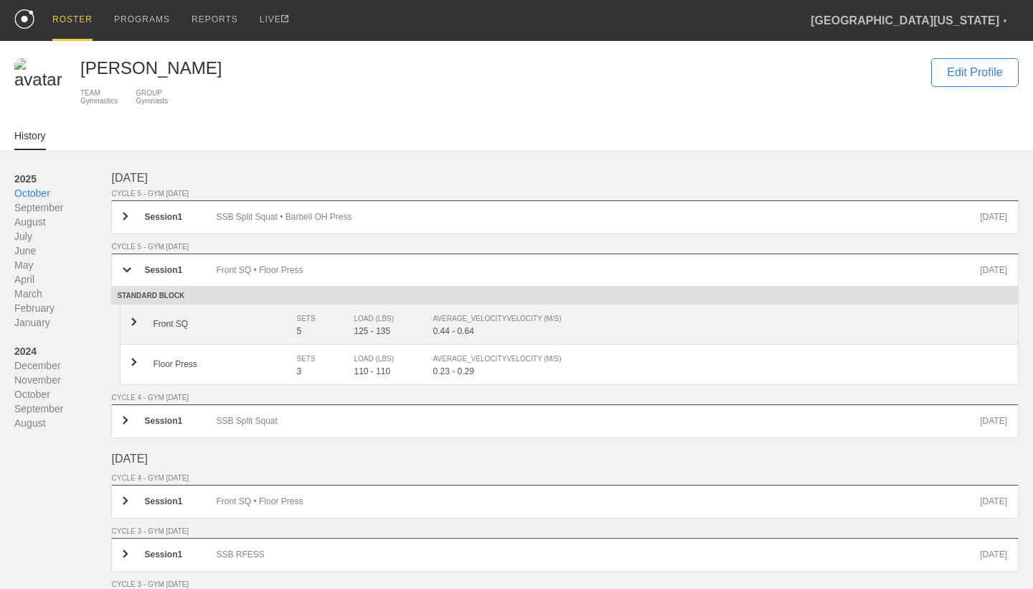
click at [327, 319] on div "SETS" at bounding box center [317, 318] width 43 height 14
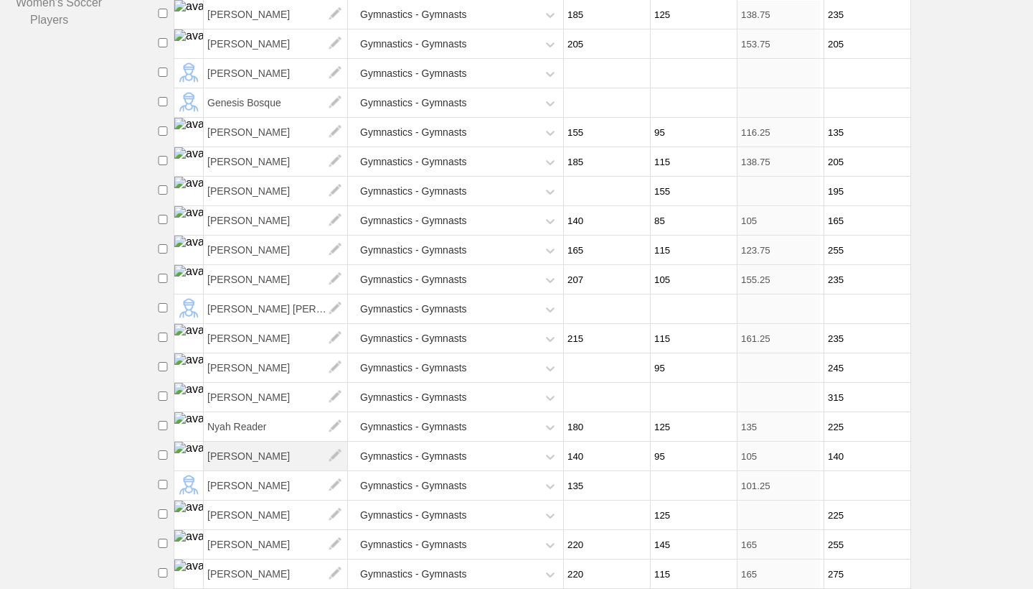
scroll to position [401, 0]
click at [266, 248] on span "[PERSON_NAME]" at bounding box center [276, 250] width 144 height 29
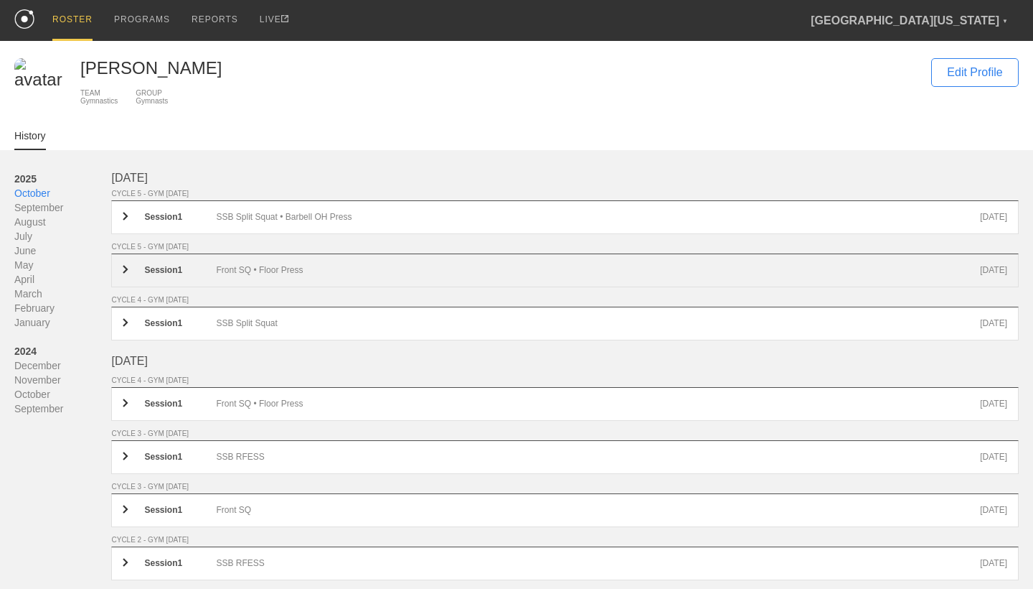
click at [303, 265] on div "Session 1 Front SQ • Floor Press [DATE]" at bounding box center [565, 270] width 908 height 34
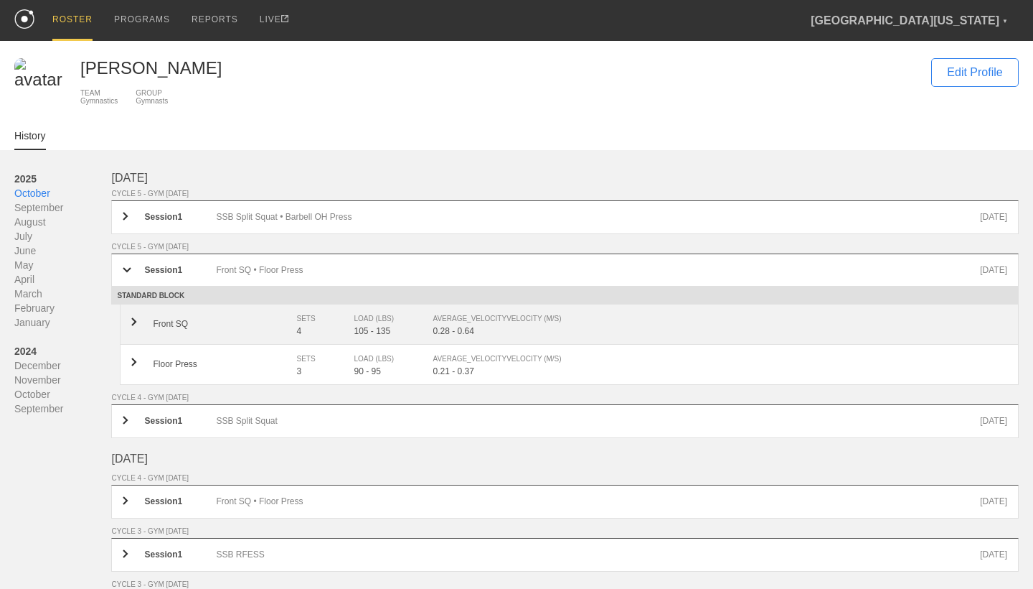
click at [327, 326] on div "SETS" at bounding box center [317, 318] width 43 height 14
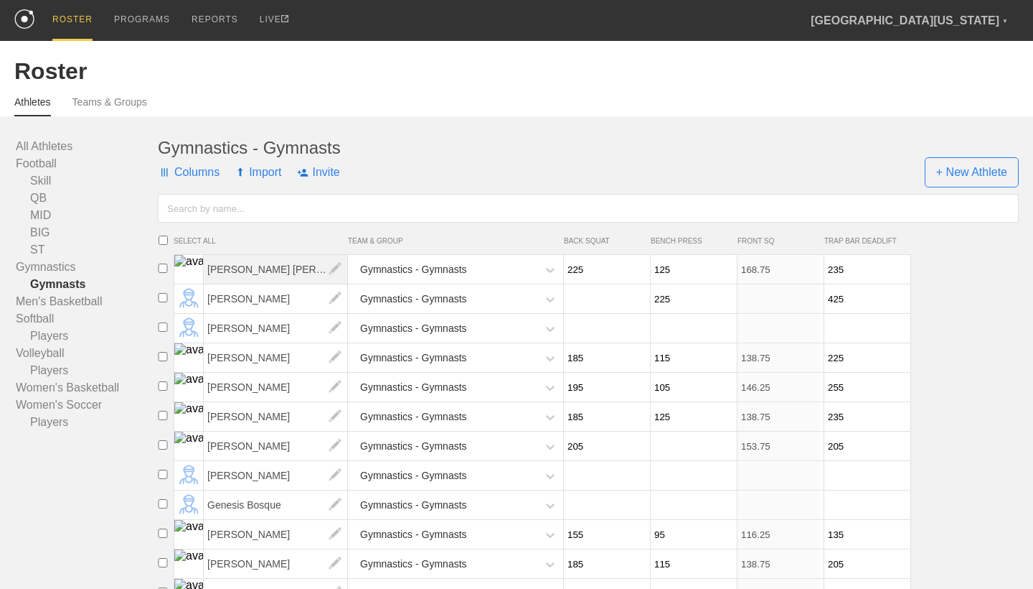
click at [240, 272] on span "[PERSON_NAME] [PERSON_NAME]" at bounding box center [276, 269] width 144 height 29
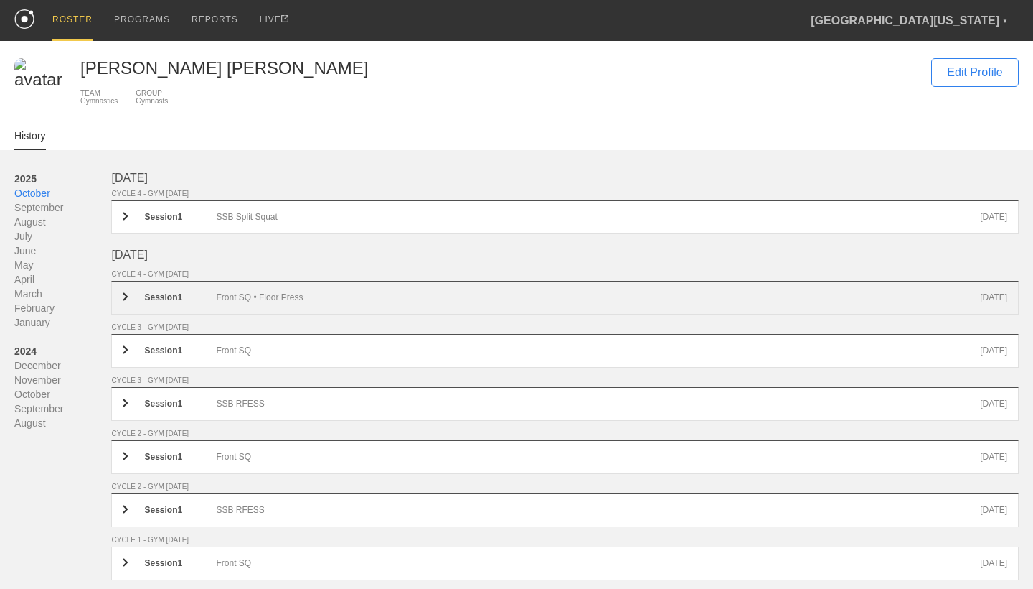
click at [258, 295] on div "Front SQ • Floor Press" at bounding box center [598, 297] width 764 height 11
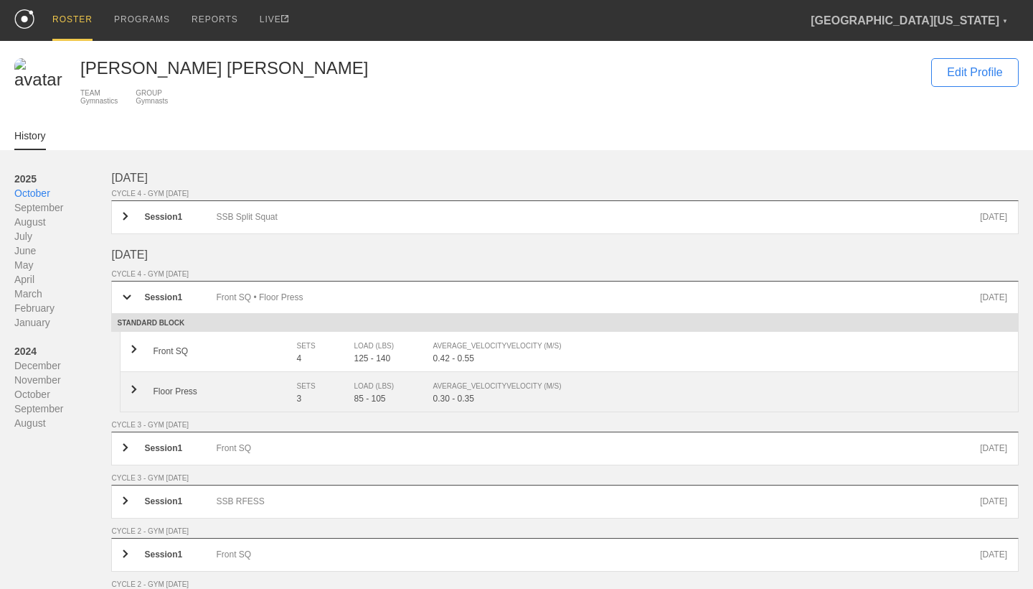
click at [328, 388] on div "SETS" at bounding box center [317, 386] width 43 height 14
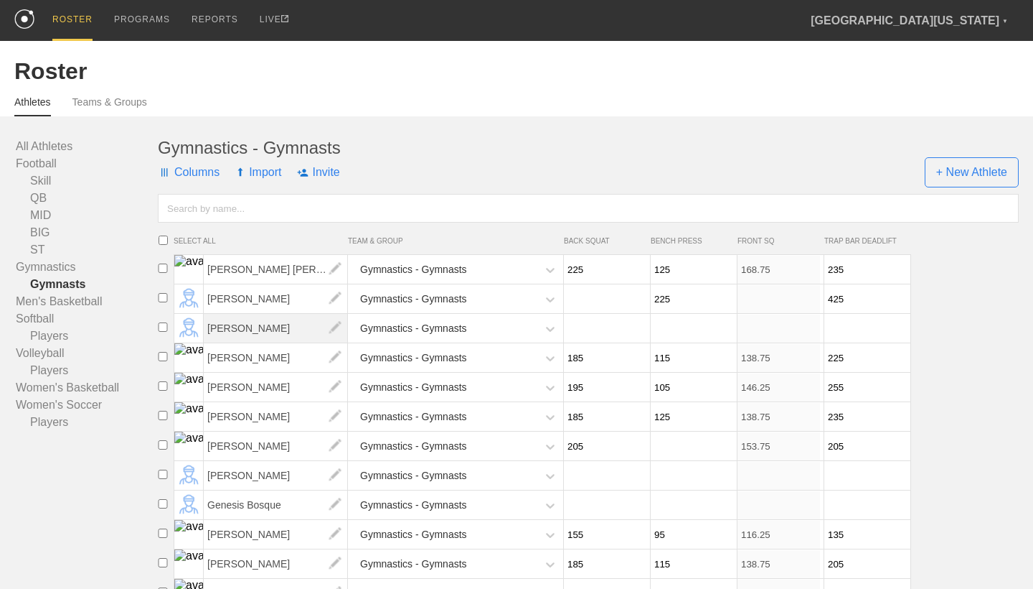
click at [263, 328] on span "[PERSON_NAME]" at bounding box center [276, 328] width 144 height 29
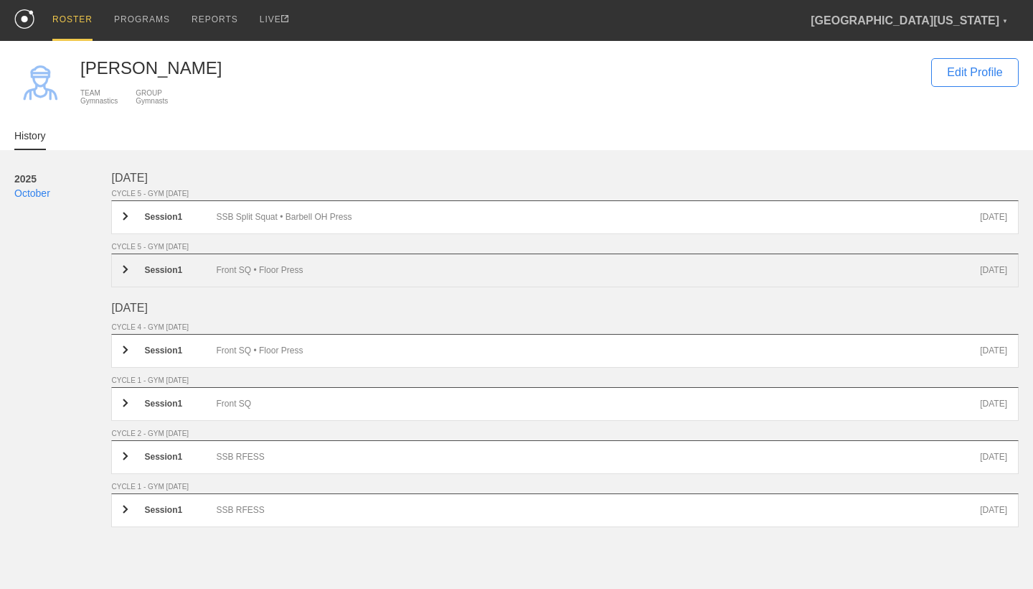
click at [253, 279] on div "Session 1 Front SQ • Floor Press [DATE]" at bounding box center [565, 270] width 908 height 34
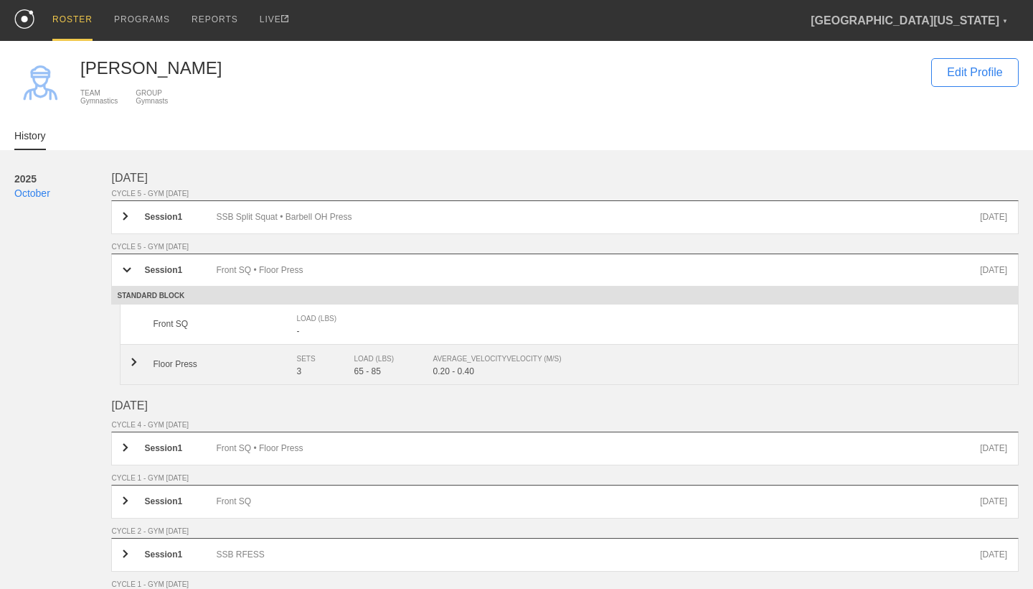
click at [279, 357] on div "Floor Press SETS 3 LOAD (LBS) 65 - 85 AVERAGE_VELOCITY VELOCITY (M/S) 0.20 - 0.…" at bounding box center [569, 364] width 899 height 40
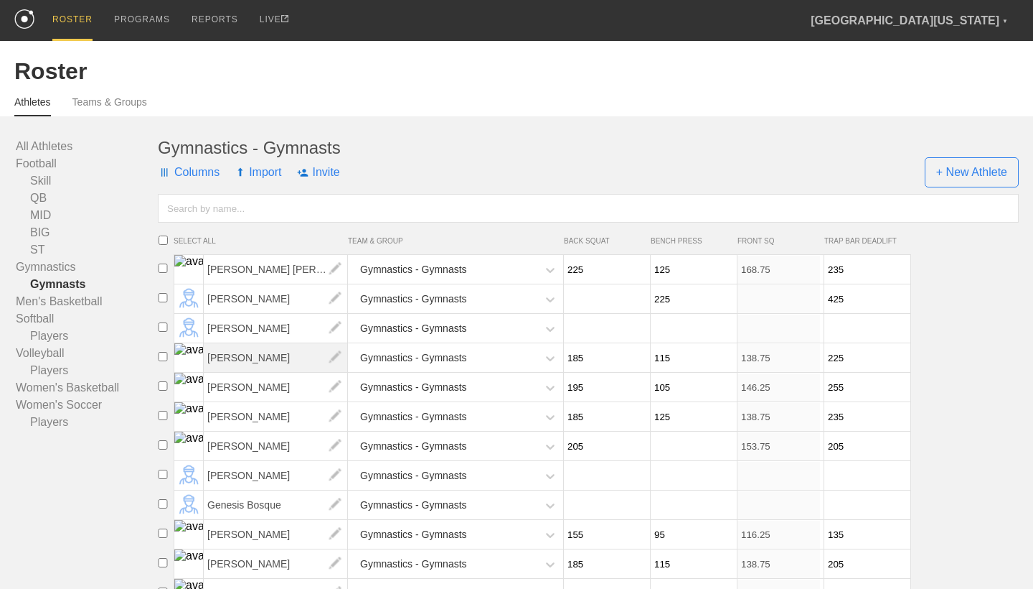
click at [265, 353] on span "[PERSON_NAME]" at bounding box center [276, 357] width 144 height 29
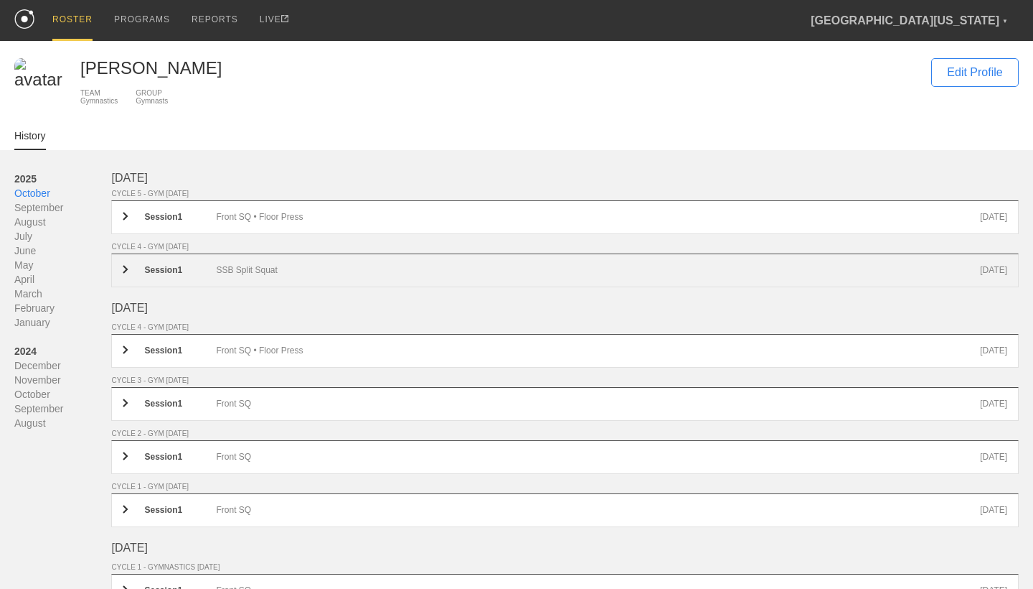
click at [258, 266] on div "Session 1 SSB Split Squat [DATE]" at bounding box center [565, 270] width 908 height 34
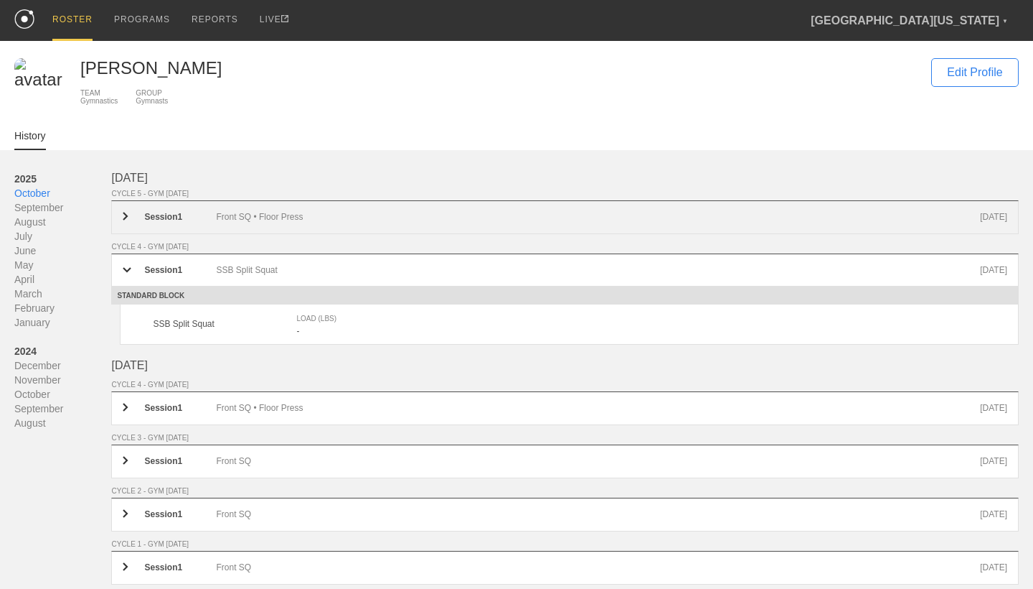
click at [263, 226] on div "Session 1 Front SQ • Floor Press [DATE]" at bounding box center [565, 217] width 908 height 34
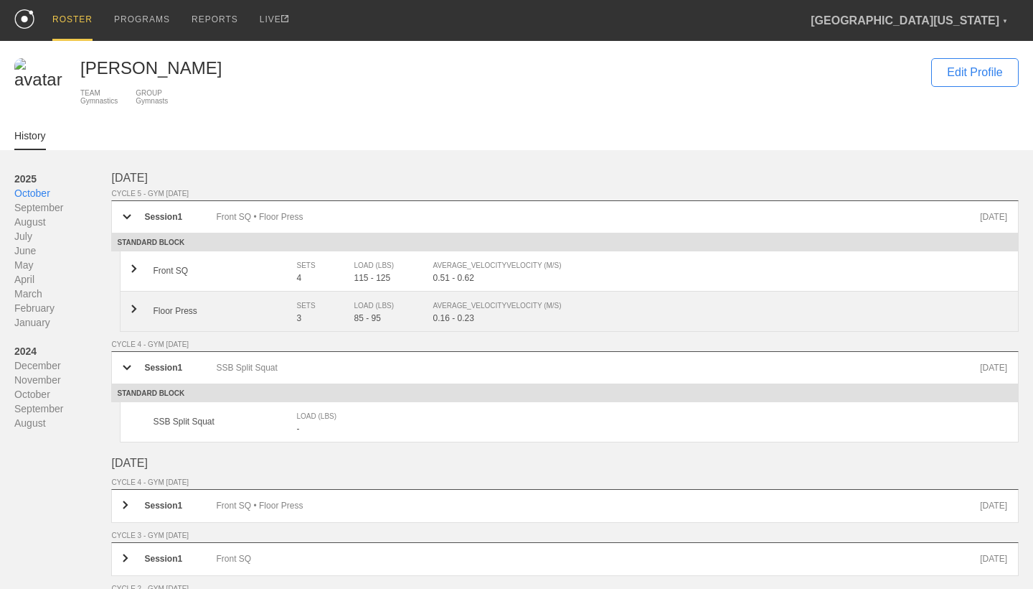
click at [277, 320] on div "Floor Press SETS 3 LOAD (LBS) 85 - 95 AVERAGE_VELOCITY VELOCITY (M/S) 0.16 - 0.…" at bounding box center [569, 311] width 899 height 40
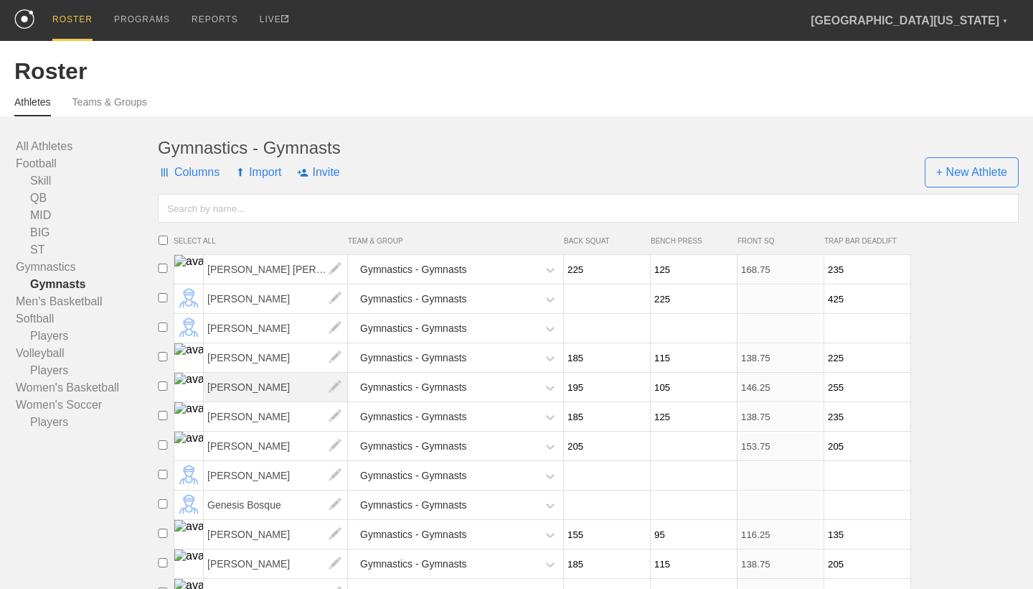
click at [255, 379] on span "[PERSON_NAME]" at bounding box center [276, 386] width 144 height 29
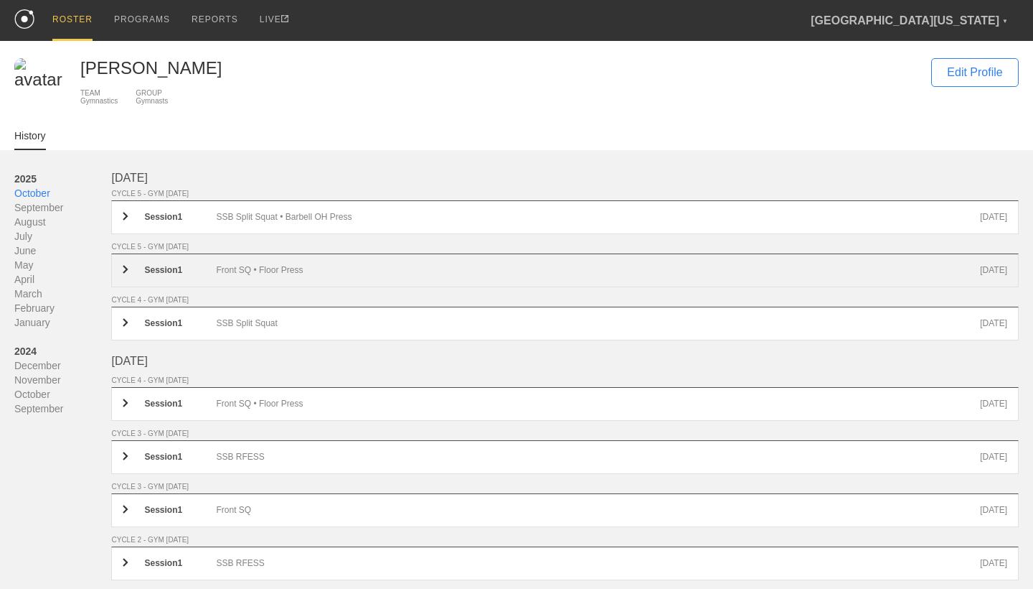
click at [277, 272] on div "Front SQ • Floor Press" at bounding box center [598, 270] width 764 height 11
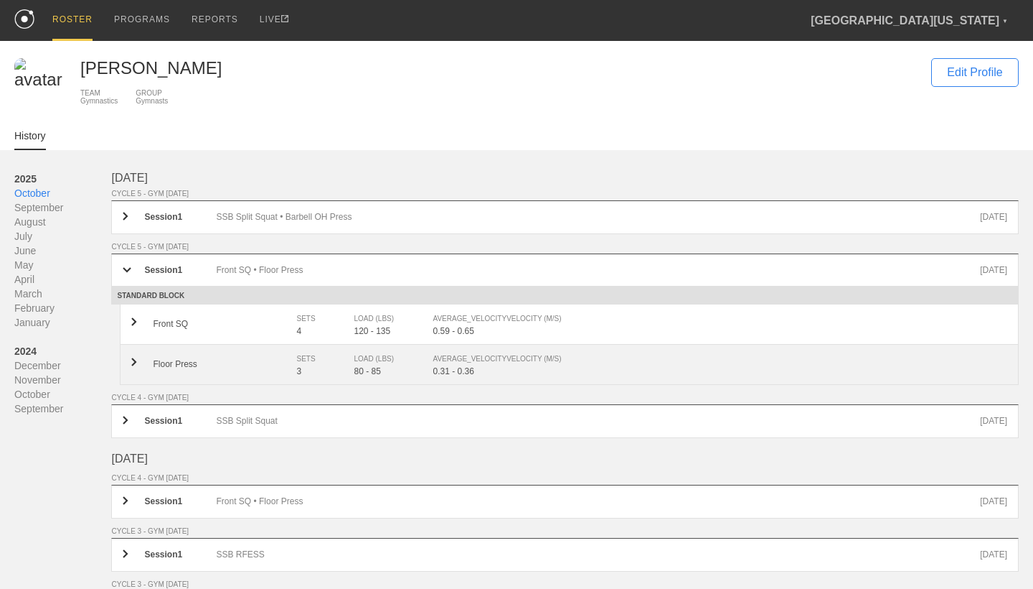
click at [317, 365] on div "SETS" at bounding box center [317, 359] width 43 height 14
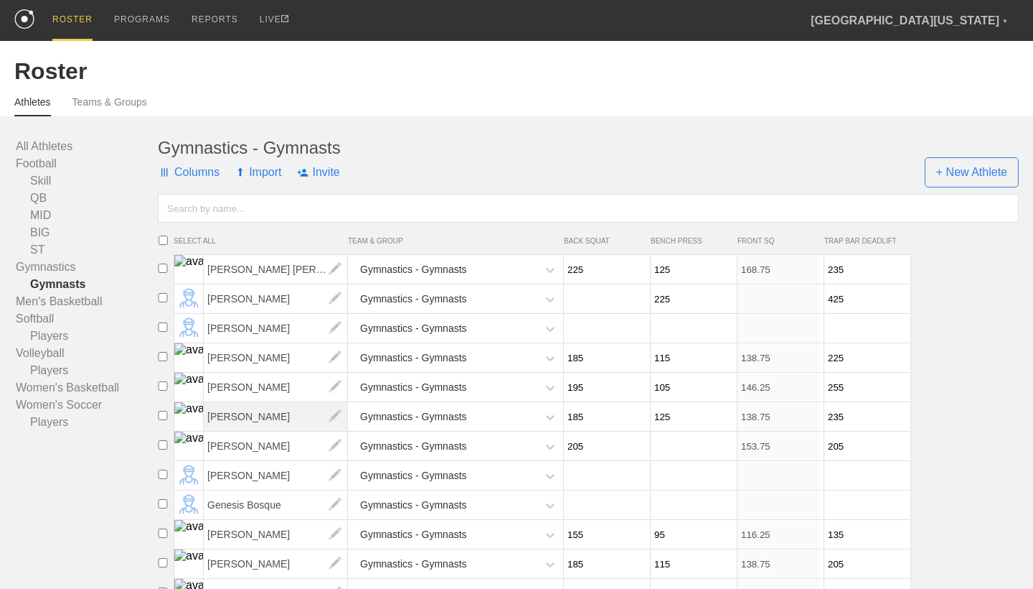
click at [273, 414] on span "[PERSON_NAME]" at bounding box center [276, 416] width 144 height 29
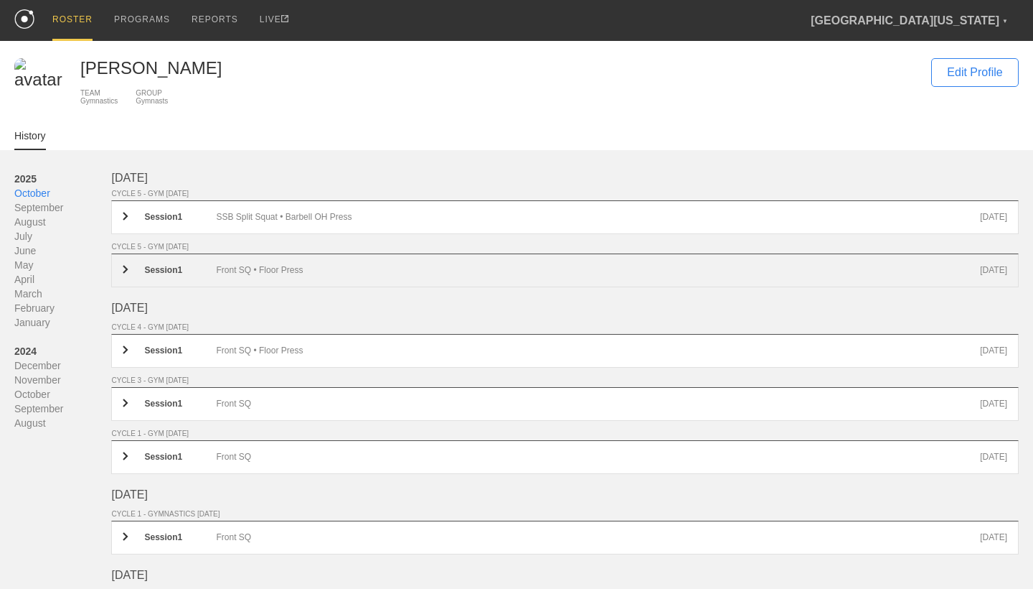
click at [257, 259] on div "Session 1 Front SQ • Floor Press [DATE]" at bounding box center [565, 270] width 908 height 34
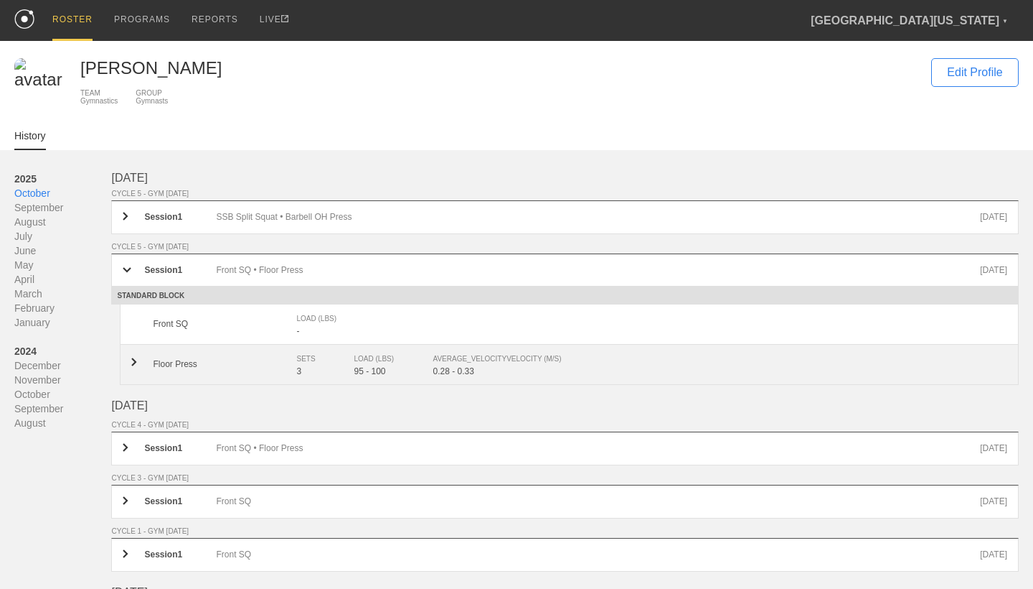
click at [274, 357] on div "Floor Press SETS 3 LOAD (LBS) 95 - 100 AVERAGE_VELOCITY VELOCITY (M/S) 0.28 - 0…" at bounding box center [569, 364] width 899 height 40
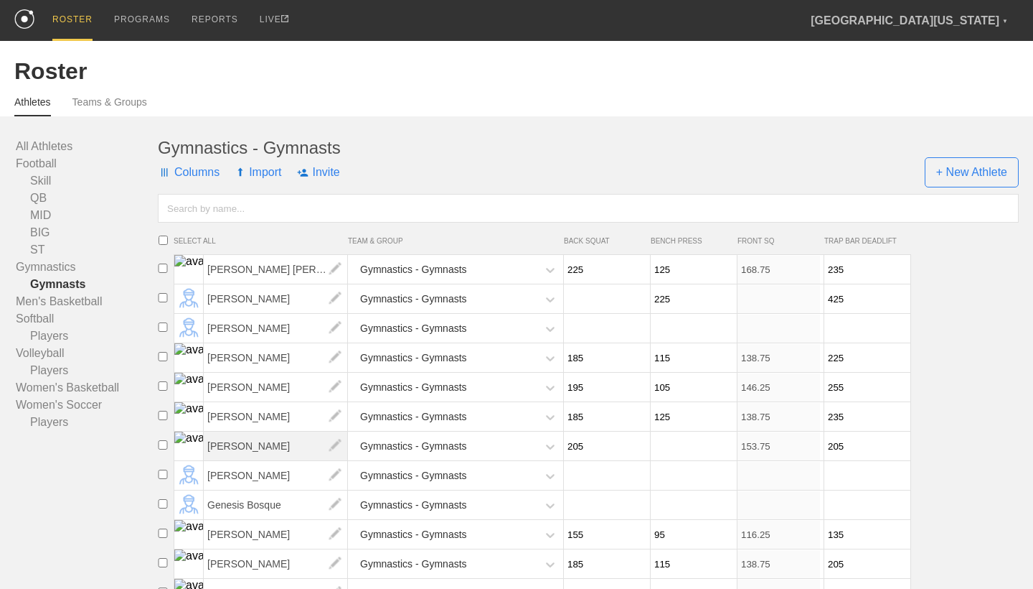
click at [242, 441] on span "[PERSON_NAME]" at bounding box center [276, 445] width 144 height 29
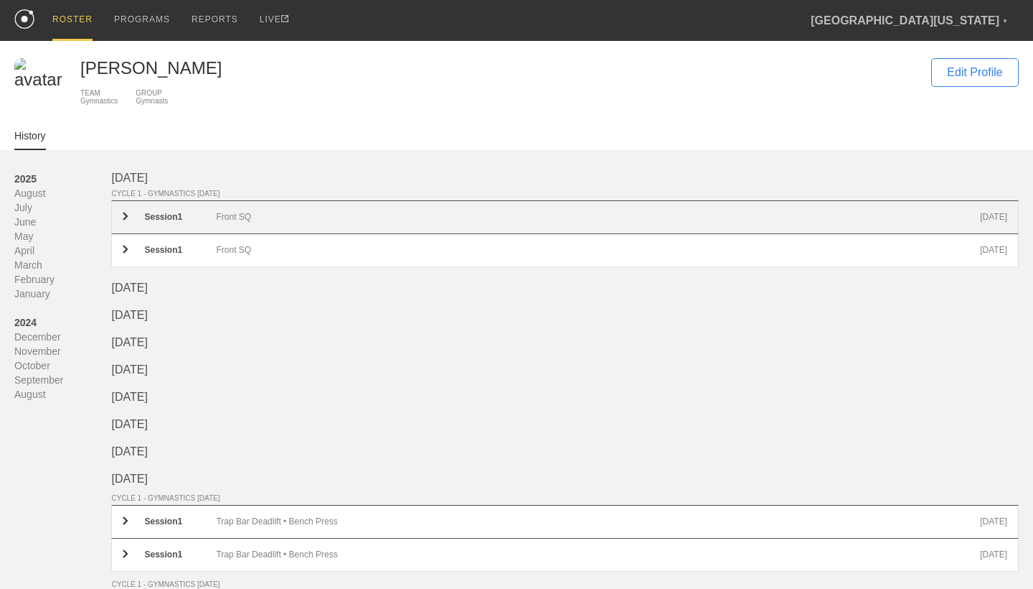
click at [250, 208] on div "Session 1 Front SQ [DATE]" at bounding box center [565, 217] width 908 height 34
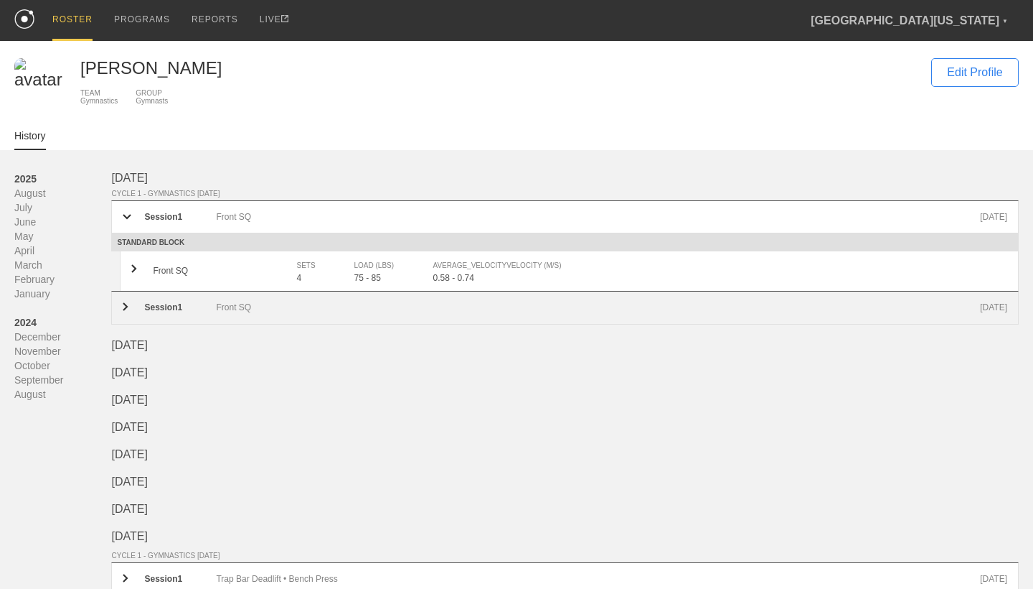
click at [259, 296] on div "Session 1 Front SQ [DATE]" at bounding box center [565, 308] width 908 height 34
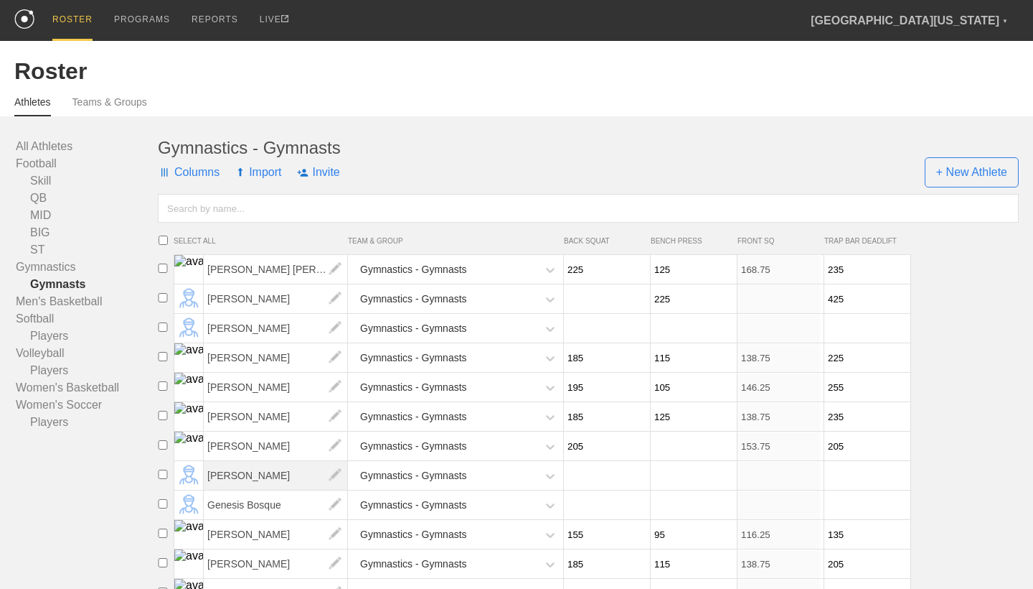
click at [301, 480] on span "[PERSON_NAME]" at bounding box center [276, 475] width 144 height 29
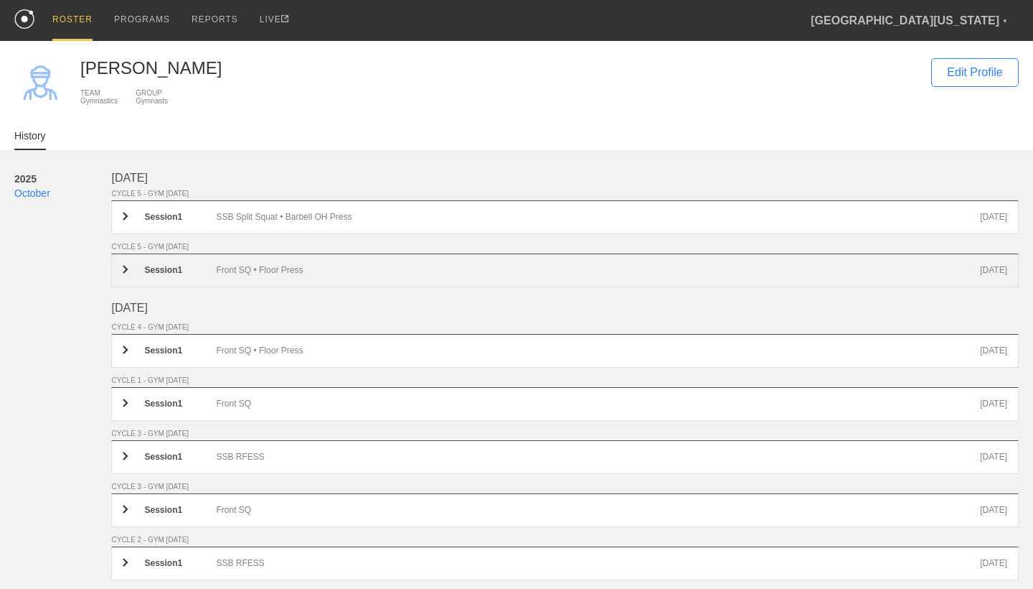
click at [314, 268] on div "Front SQ • Floor Press" at bounding box center [598, 270] width 764 height 11
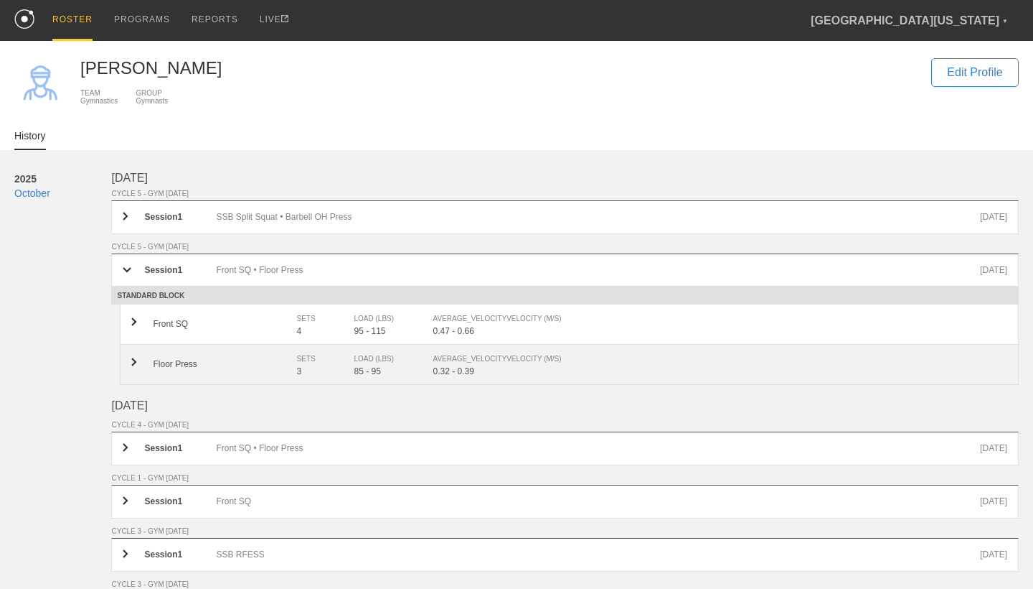
click at [377, 360] on div "LOAD (LBS)" at bounding box center [386, 359] width 65 height 14
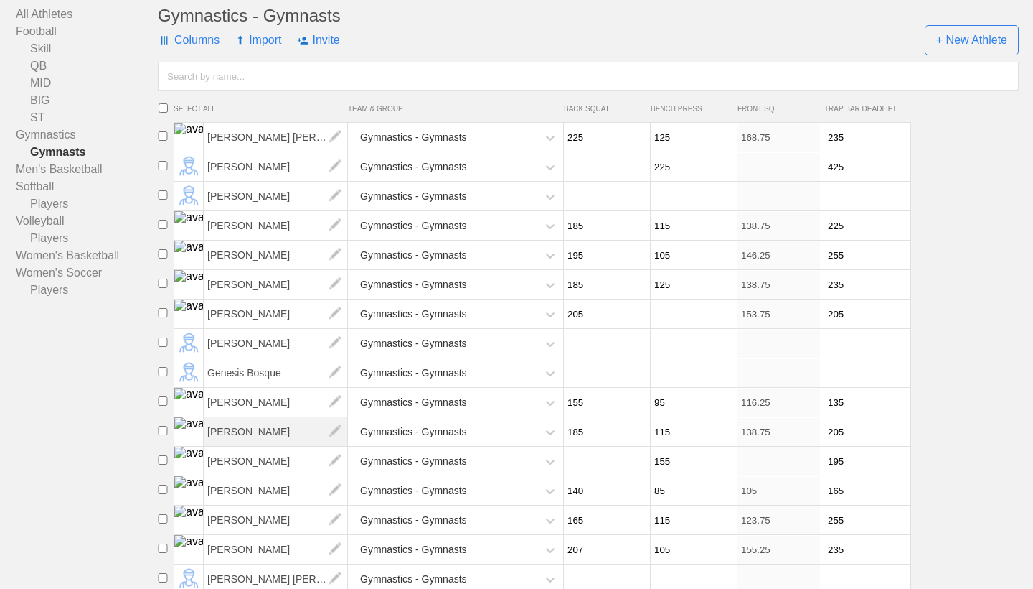
scroll to position [165, 0]
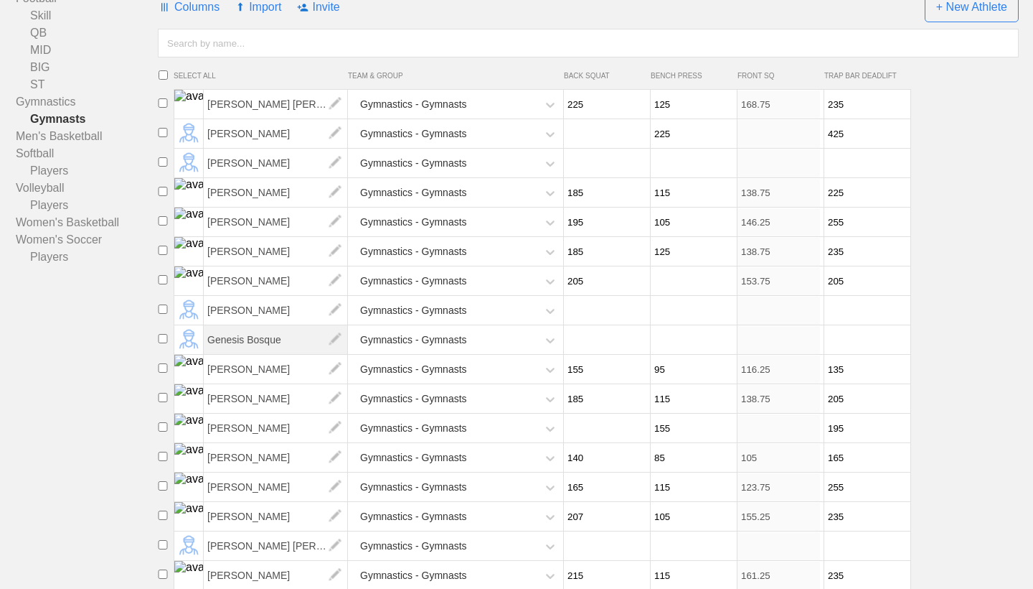
click at [299, 337] on span "Genesis Bosque" at bounding box center [276, 339] width 144 height 29
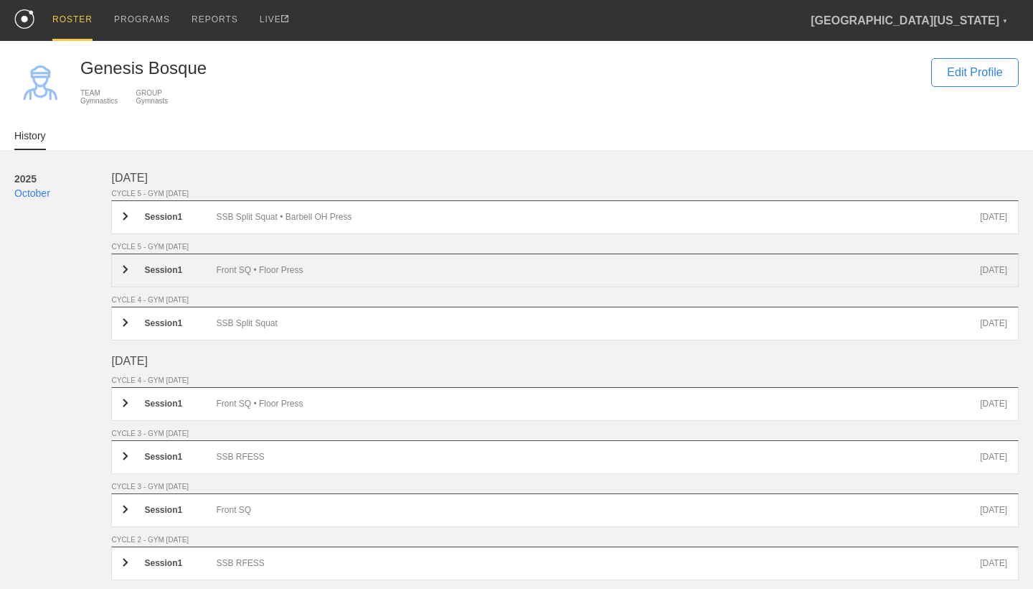
click at [284, 257] on div "Session 1 Front SQ • Floor Press [DATE]" at bounding box center [565, 270] width 908 height 34
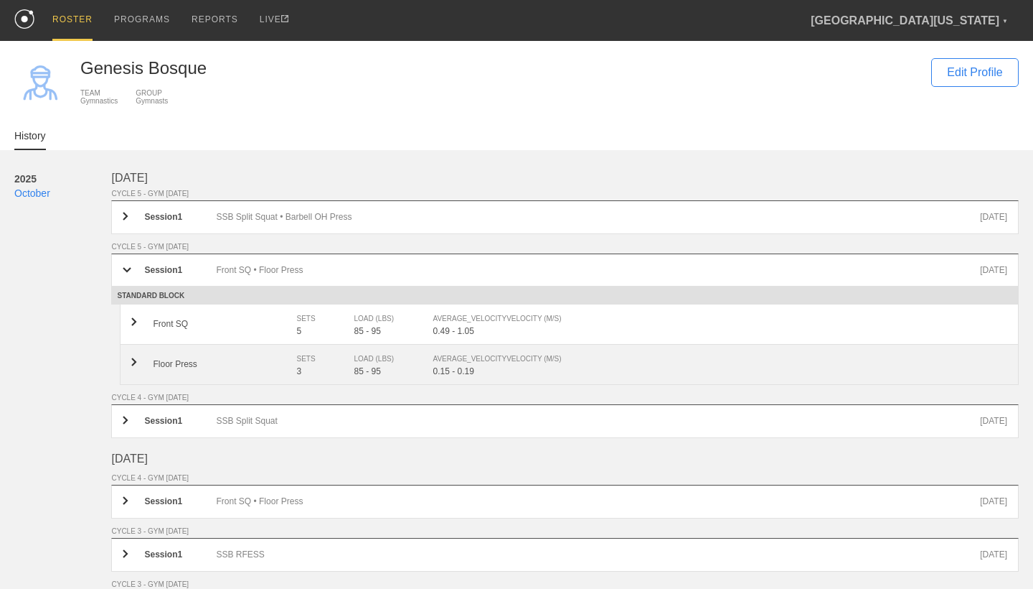
click at [316, 363] on div "SETS" at bounding box center [317, 359] width 43 height 14
